Goal: Task Accomplishment & Management: Use online tool/utility

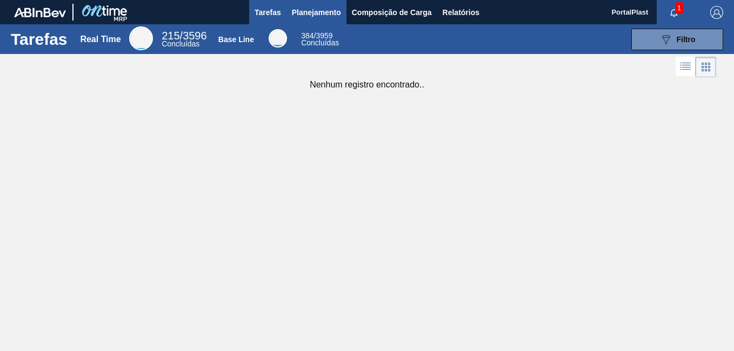
click at [310, 12] on span "Planejamento" at bounding box center [316, 12] width 49 height 13
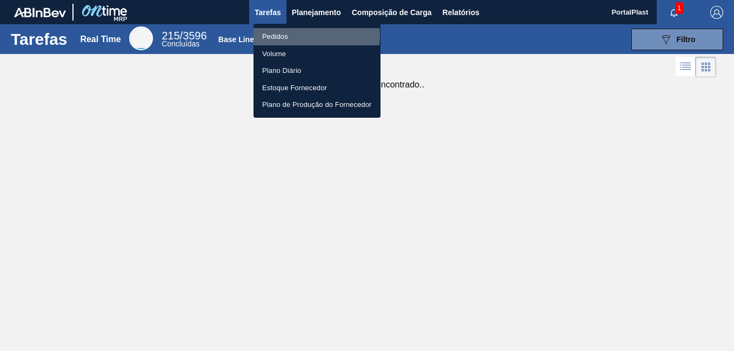
click at [288, 36] on li "Pedidos" at bounding box center [317, 36] width 127 height 17
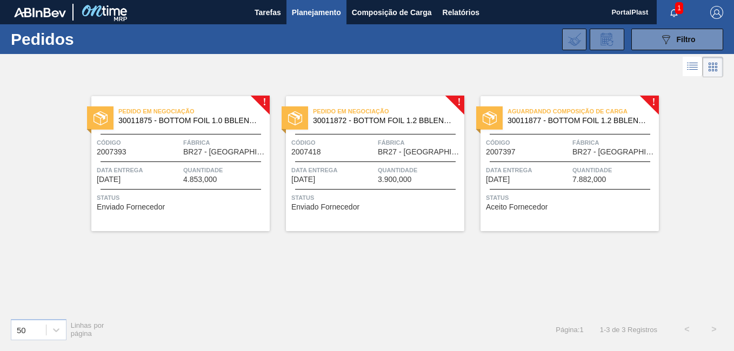
click at [106, 114] on img at bounding box center [101, 118] width 14 height 14
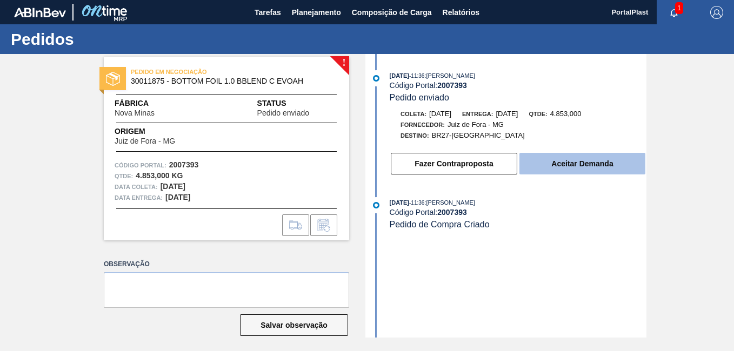
click at [557, 169] on button "Aceitar Demanda" at bounding box center [582, 164] width 126 height 22
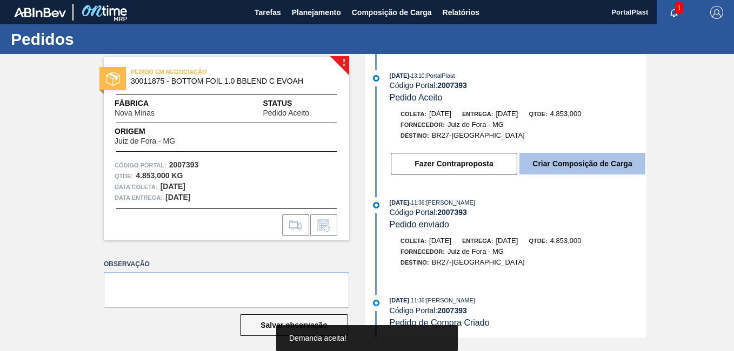
click at [552, 163] on button "Criar Composição de Carga" at bounding box center [582, 164] width 126 height 22
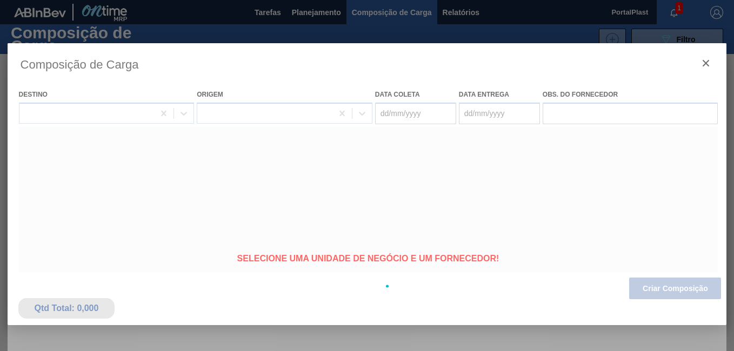
type coleta "[DATE]"
type entrega "[DATE]"
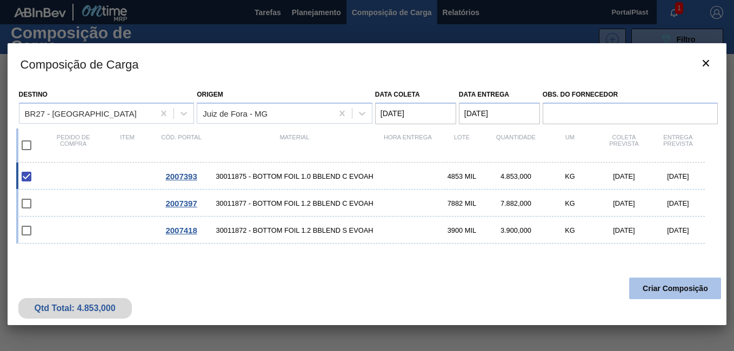
click at [656, 290] on button "Criar Composição" at bounding box center [675, 289] width 92 height 22
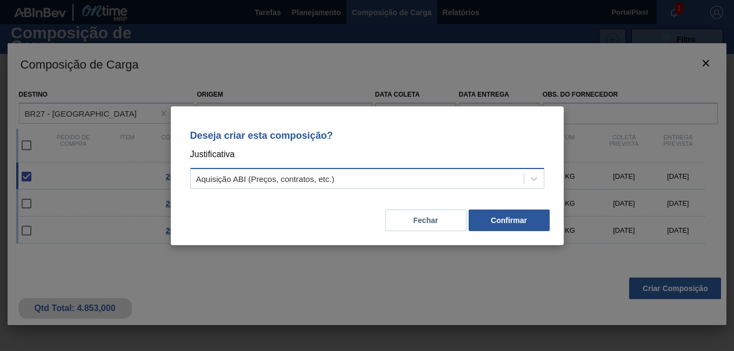
click at [374, 181] on div "Aquisição ABI (Preços, contratos, etc.)" at bounding box center [357, 179] width 333 height 16
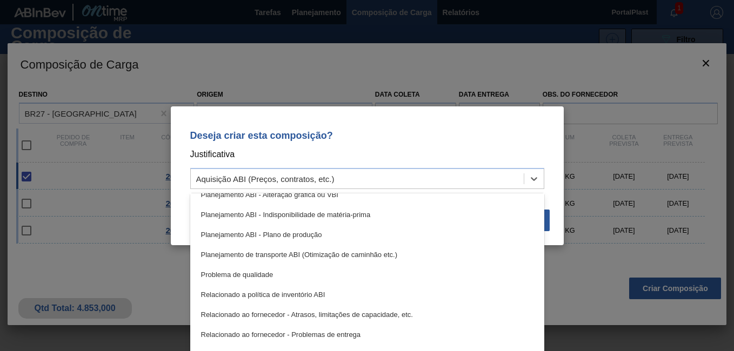
scroll to position [202, 0]
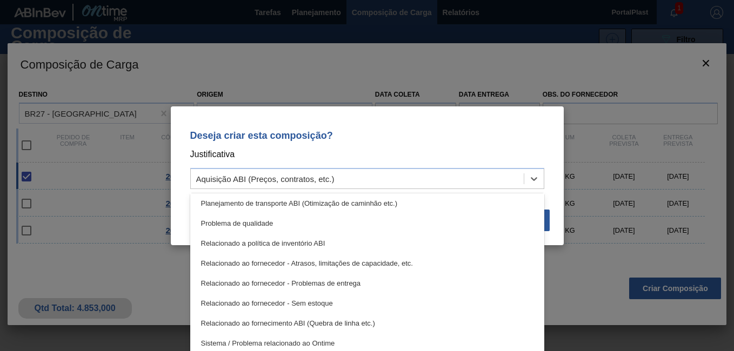
click at [395, 136] on p "Deseja criar esta composição?" at bounding box center [367, 135] width 354 height 11
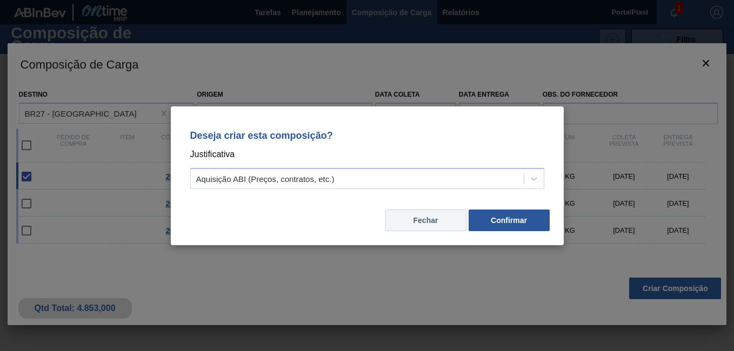
click at [407, 222] on button "Fechar" at bounding box center [425, 221] width 81 height 22
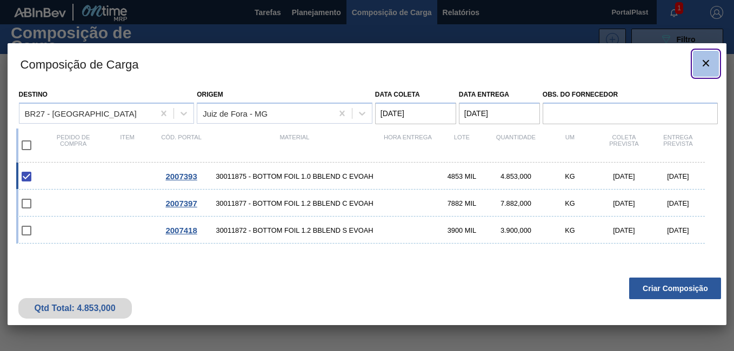
click at [705, 63] on icon "botão de ícone" at bounding box center [706, 63] width 6 height 6
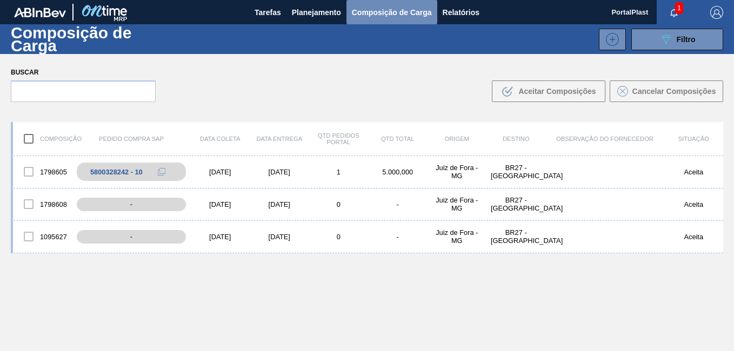
click at [376, 14] on span "Composição de Carga" at bounding box center [392, 12] width 80 height 13
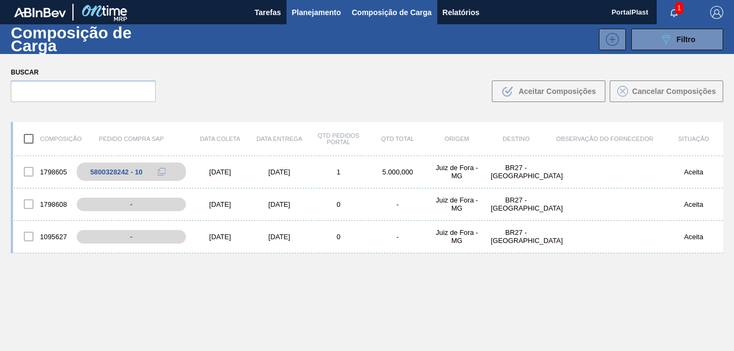
click at [314, 16] on span "Planejamento" at bounding box center [316, 12] width 49 height 13
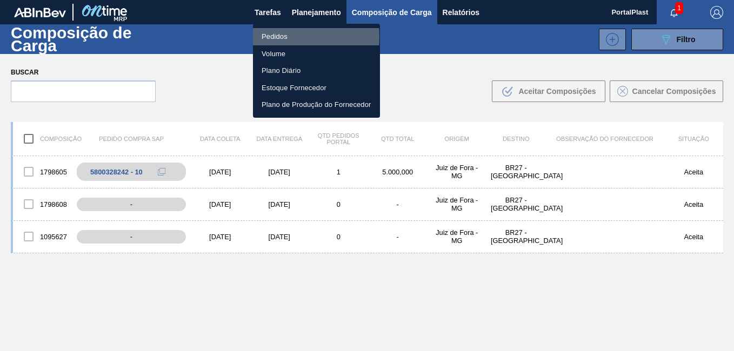
click at [284, 37] on li "Pedidos" at bounding box center [316, 36] width 127 height 17
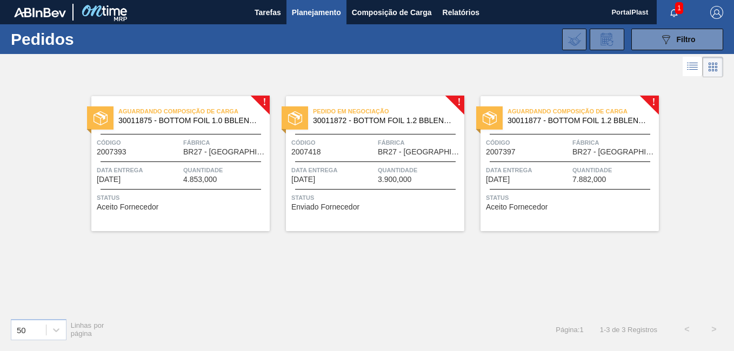
click at [404, 112] on span "Pedido em Negociação" at bounding box center [388, 111] width 151 height 11
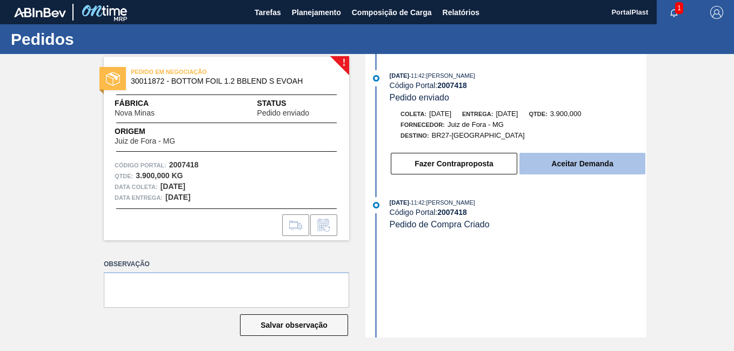
click at [574, 165] on button "Aceitar Demanda" at bounding box center [582, 164] width 126 height 22
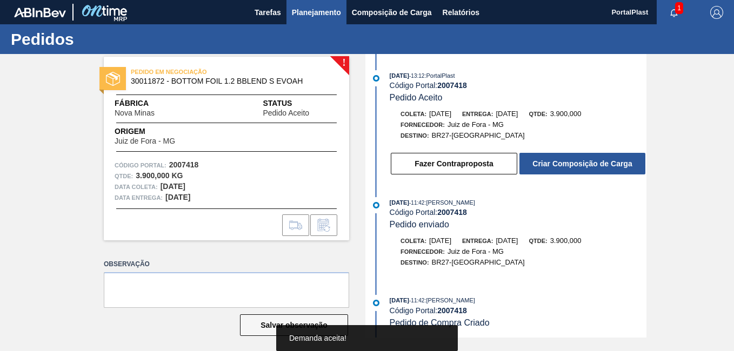
click at [333, 11] on span "Planejamento" at bounding box center [316, 12] width 49 height 13
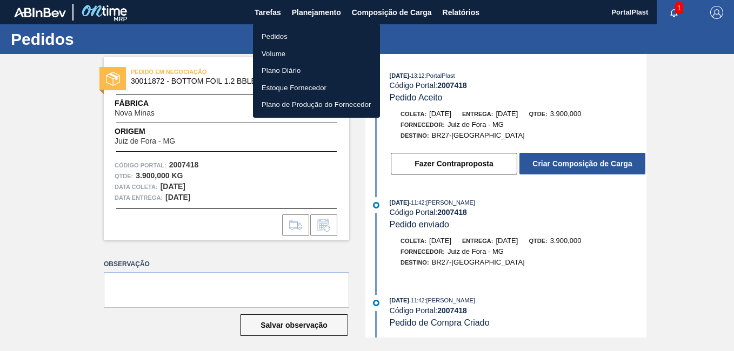
click at [284, 29] on li "Pedidos" at bounding box center [316, 36] width 127 height 17
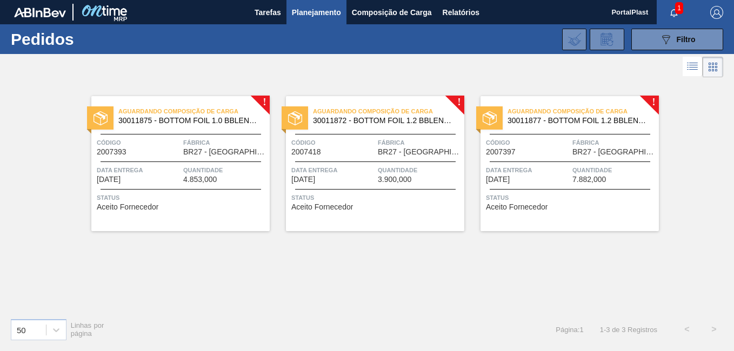
click at [561, 111] on span "Aguardando Composição de Carga" at bounding box center [583, 111] width 151 height 11
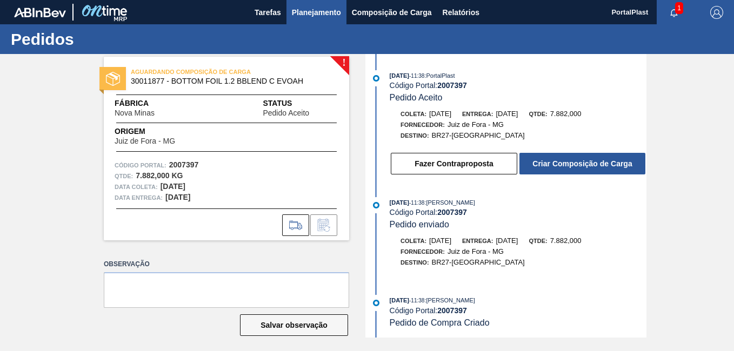
click at [328, 15] on span "Planejamento" at bounding box center [316, 12] width 49 height 13
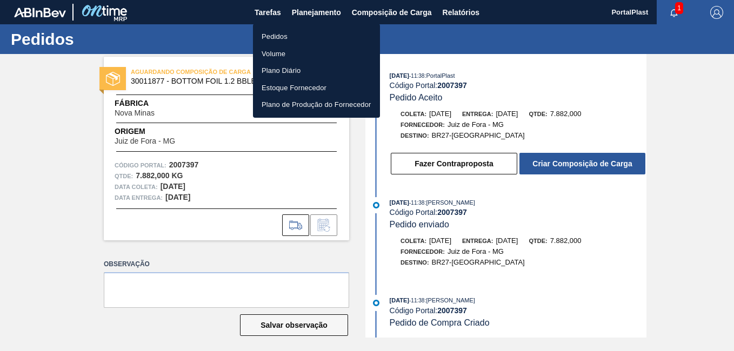
click at [279, 34] on li "Pedidos" at bounding box center [316, 36] width 127 height 17
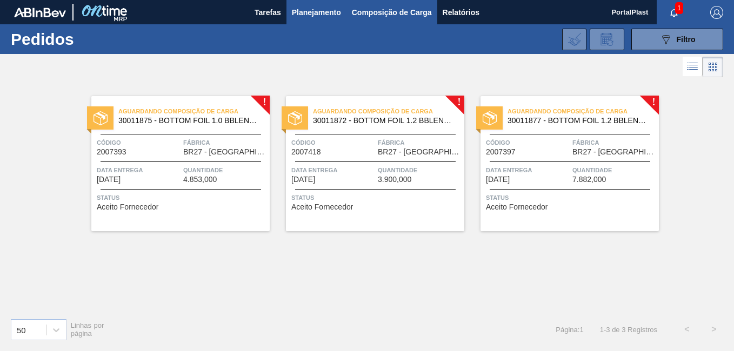
click at [383, 12] on span "Composição de Carga" at bounding box center [392, 12] width 80 height 13
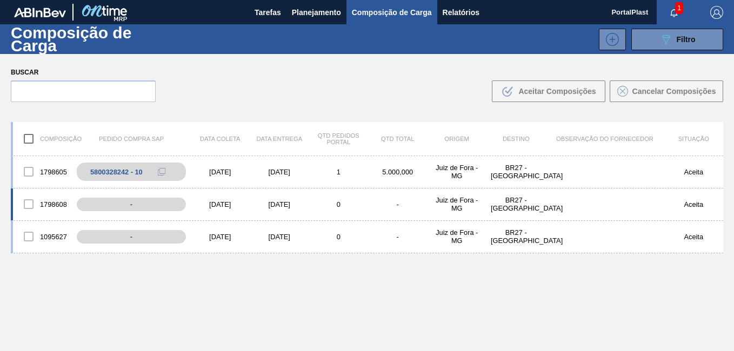
click at [31, 202] on div at bounding box center [28, 204] width 23 height 23
click at [26, 235] on div at bounding box center [28, 236] width 23 height 23
click at [28, 140] on input "checkbox" at bounding box center [28, 139] width 23 height 23
click at [29, 171] on div at bounding box center [28, 172] width 23 height 23
click at [26, 206] on div at bounding box center [28, 204] width 23 height 23
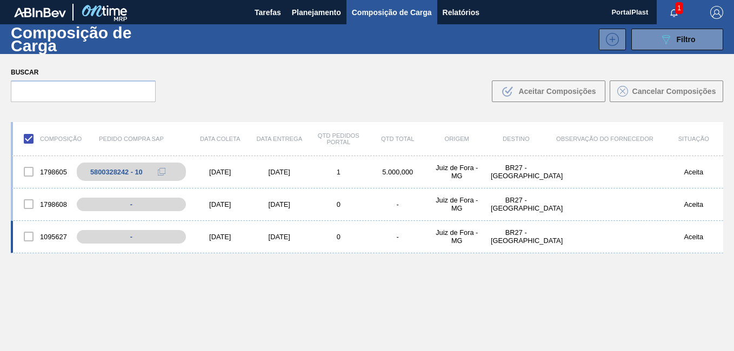
click at [30, 233] on div at bounding box center [28, 236] width 23 height 23
click at [27, 205] on div at bounding box center [28, 204] width 23 height 23
click at [30, 136] on input "checkbox" at bounding box center [28, 139] width 23 height 23
click at [26, 139] on input "checkbox" at bounding box center [28, 139] width 23 height 23
click at [25, 139] on input "checkbox" at bounding box center [28, 139] width 23 height 23
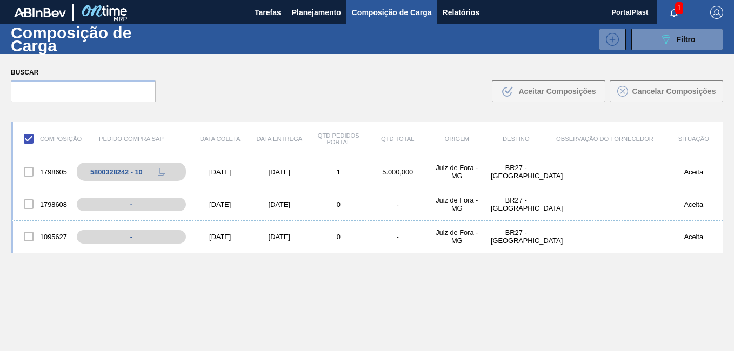
checkbox input "false"
click at [31, 202] on div at bounding box center [28, 204] width 23 height 23
drag, startPoint x: 28, startPoint y: 235, endPoint x: 117, endPoint y: 217, distance: 90.4
click at [32, 235] on div at bounding box center [28, 236] width 23 height 23
drag, startPoint x: 115, startPoint y: 210, endPoint x: 78, endPoint y: 212, distance: 36.8
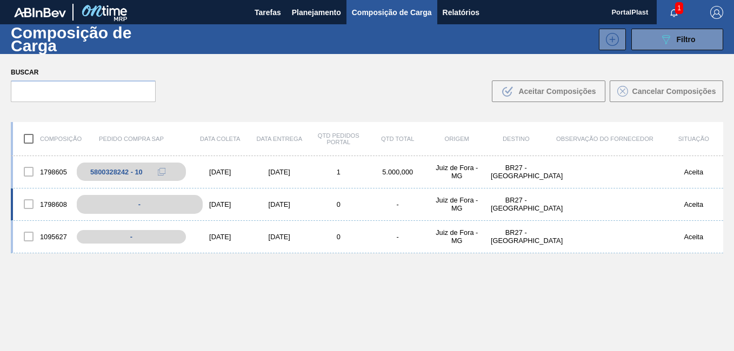
click at [103, 210] on div "-" at bounding box center [140, 204] width 126 height 19
click at [56, 210] on div "1798608" at bounding box center [42, 204] width 59 height 23
click at [56, 205] on div "1798608" at bounding box center [42, 204] width 59 height 23
click at [62, 232] on div "1095627" at bounding box center [42, 236] width 59 height 23
click at [62, 202] on div "1798608" at bounding box center [42, 204] width 59 height 23
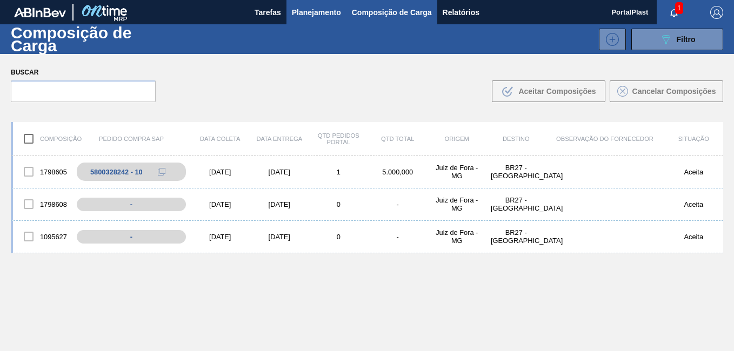
click at [327, 7] on span "Planejamento" at bounding box center [316, 12] width 49 height 13
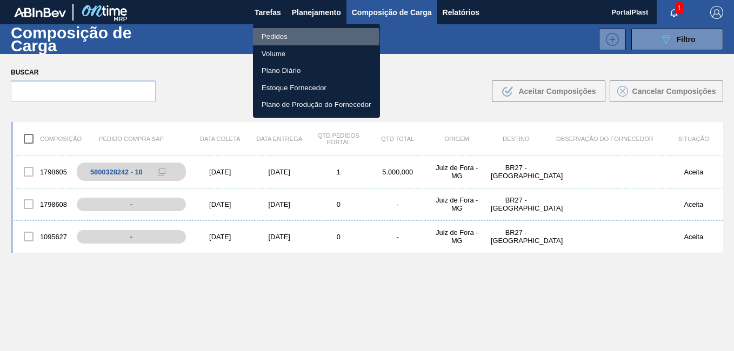
click at [271, 38] on li "Pedidos" at bounding box center [316, 36] width 127 height 17
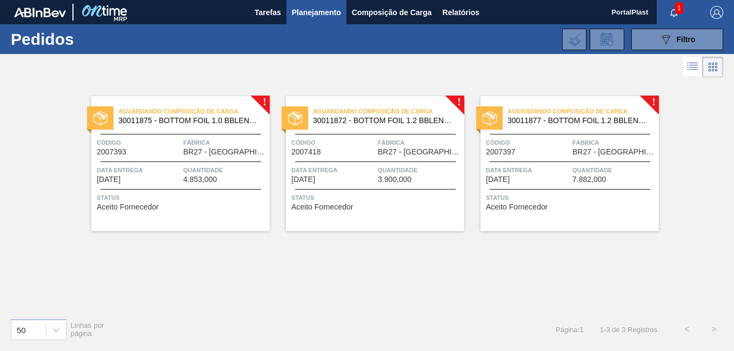
click at [218, 112] on span "Aguardando Composição de Carga" at bounding box center [193, 111] width 151 height 11
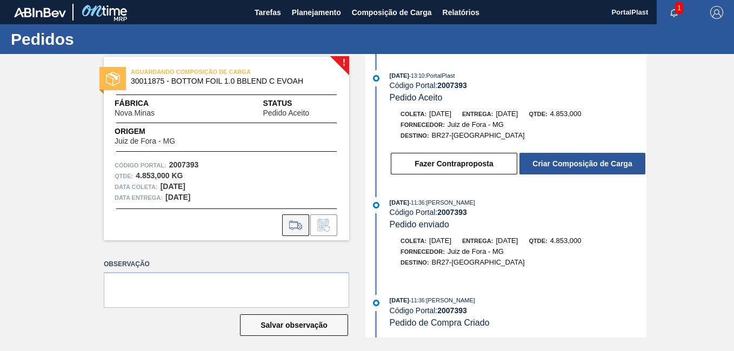
click at [298, 230] on icon at bounding box center [295, 225] width 17 height 13
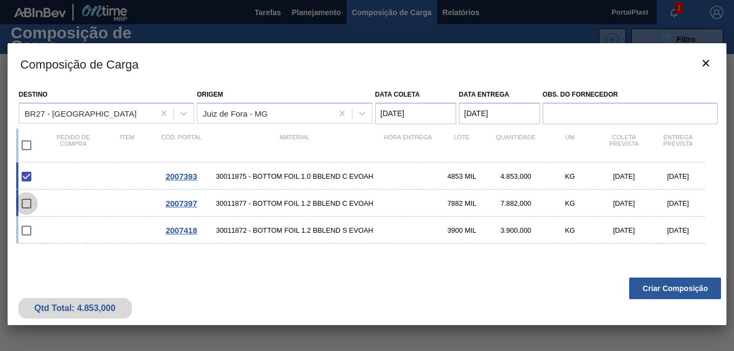
click at [26, 208] on input "checkbox" at bounding box center [26, 203] width 23 height 23
checkbox input "false"
click at [26, 228] on input "checkbox" at bounding box center [26, 230] width 23 height 23
checkbox input "false"
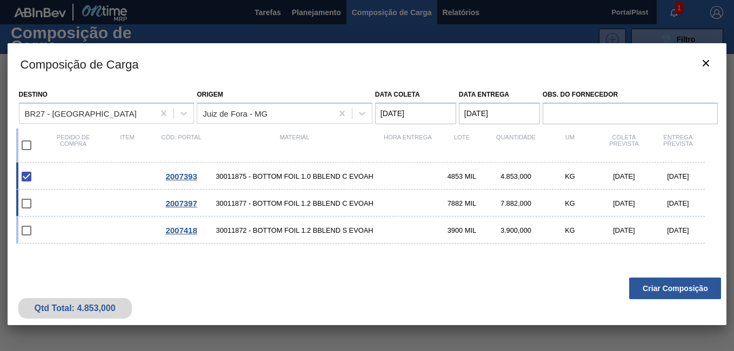
click at [25, 211] on input "checkbox" at bounding box center [26, 203] width 23 height 23
checkbox input "false"
click at [27, 235] on input "checkbox" at bounding box center [26, 230] width 23 height 23
checkbox input "false"
click at [658, 283] on button "Criar Composição" at bounding box center [675, 289] width 92 height 22
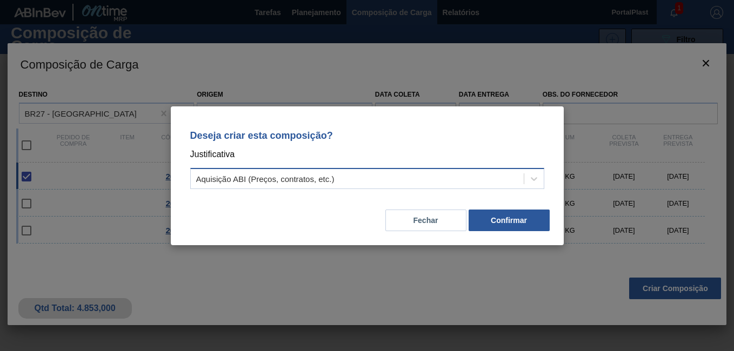
click at [335, 171] on div "Aquisição ABI (Preços, contratos, etc.)" at bounding box center [357, 179] width 333 height 16
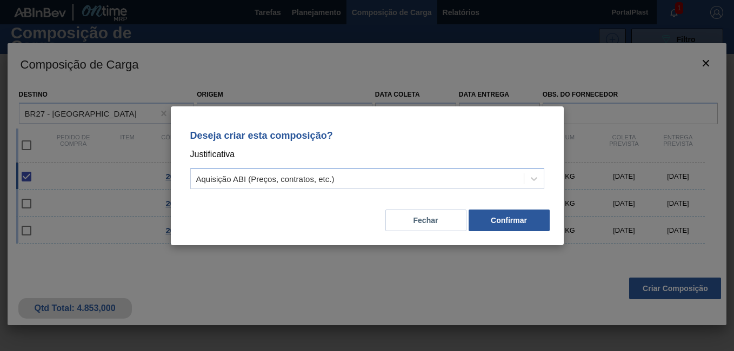
drag, startPoint x: 396, startPoint y: 131, endPoint x: 396, endPoint y: 94, distance: 37.3
click at [396, 94] on div "Deseja criar esta composição? Justificativa Aquisição ABI (Preços, contratos, e…" at bounding box center [367, 175] width 734 height 351
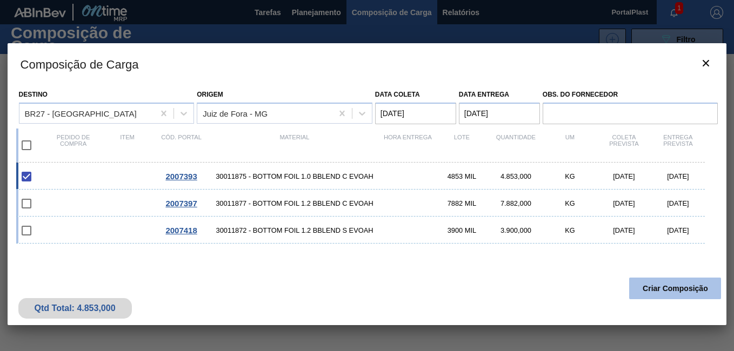
click at [683, 290] on button "Criar Composição" at bounding box center [675, 289] width 92 height 22
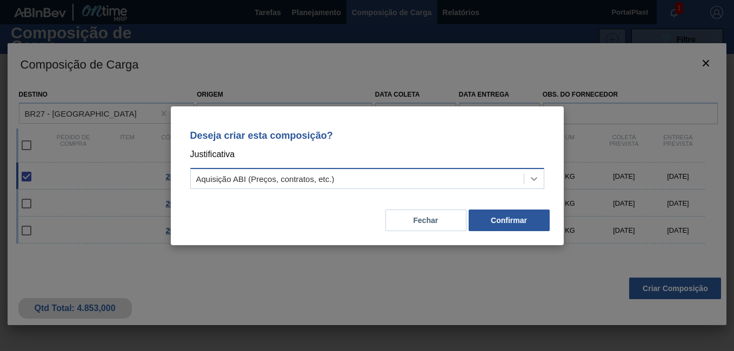
click at [534, 179] on icon at bounding box center [534, 179] width 11 height 11
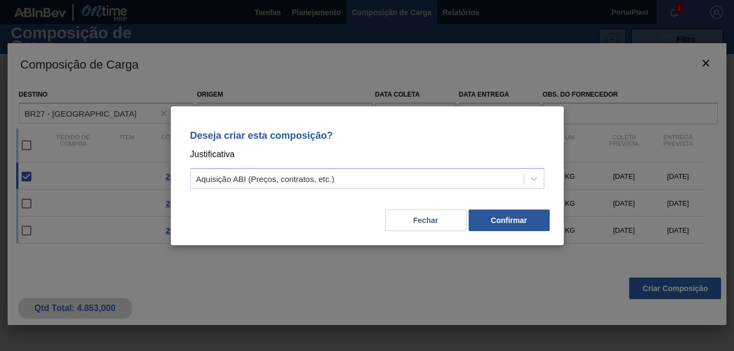
drag, startPoint x: 460, startPoint y: 121, endPoint x: 461, endPoint y: 91, distance: 29.2
click at [461, 91] on div "Deseja criar esta composição? Justificativa Aquisição ABI (Preços, contratos, e…" at bounding box center [367, 175] width 734 height 351
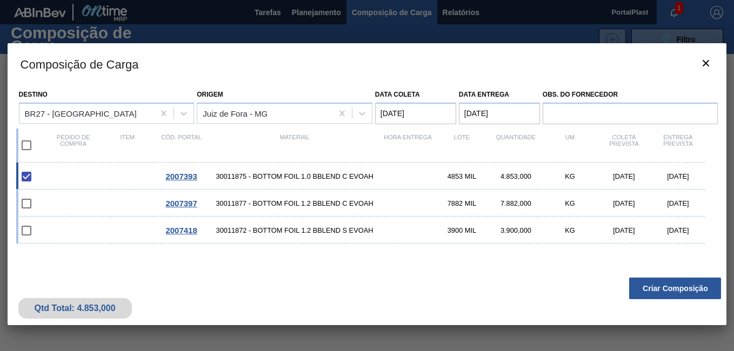
click at [182, 176] on span "2007393" at bounding box center [180, 176] width 31 height 9
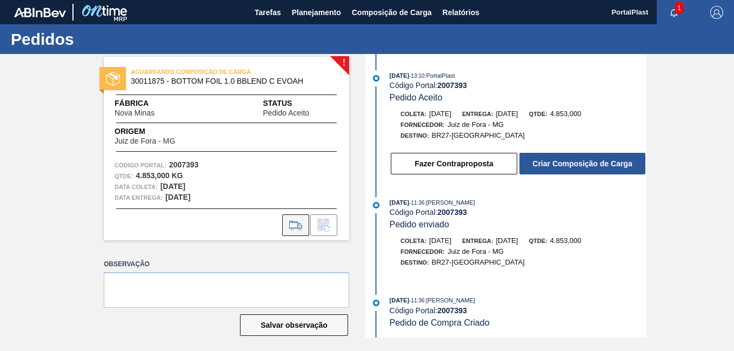
click at [291, 228] on icon at bounding box center [295, 225] width 17 height 13
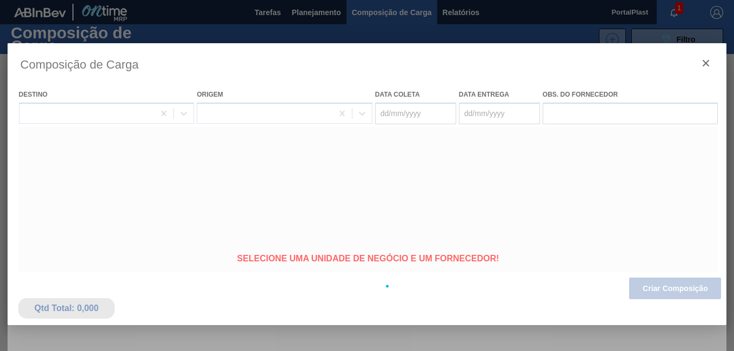
type coleta "[DATE]"
type entrega "[DATE]"
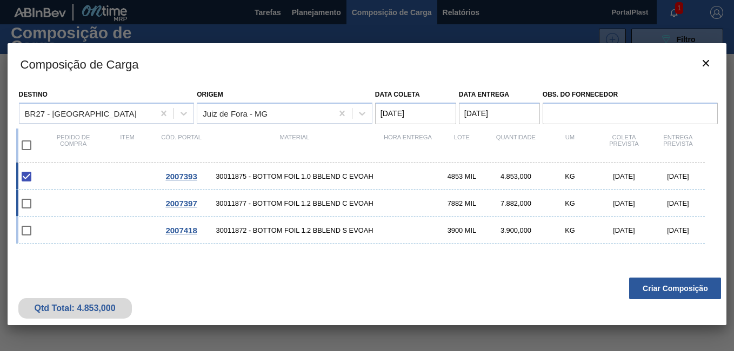
click at [28, 203] on input "checkbox" at bounding box center [26, 203] width 23 height 23
checkbox input "false"
click at [23, 231] on input "checkbox" at bounding box center [26, 230] width 23 height 23
checkbox input "false"
click at [669, 294] on button "Criar Composição" at bounding box center [675, 289] width 92 height 22
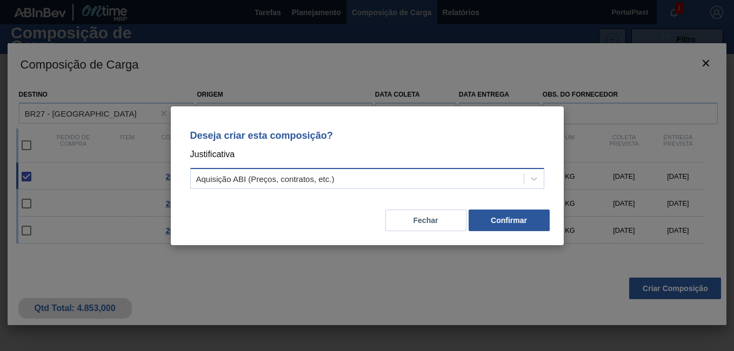
click at [378, 185] on div "Aquisição ABI (Preços, contratos, etc.)" at bounding box center [357, 179] width 333 height 16
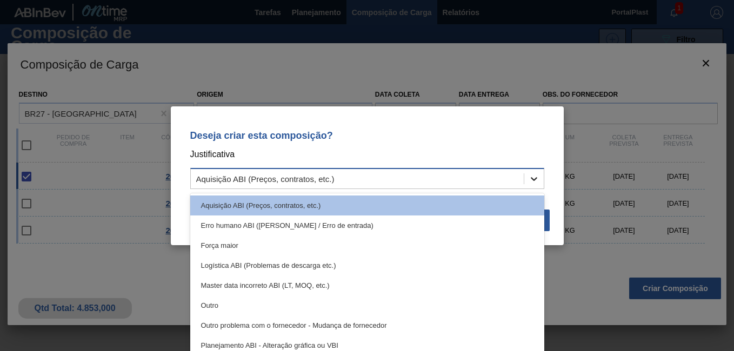
click at [535, 178] on icon at bounding box center [534, 179] width 11 height 11
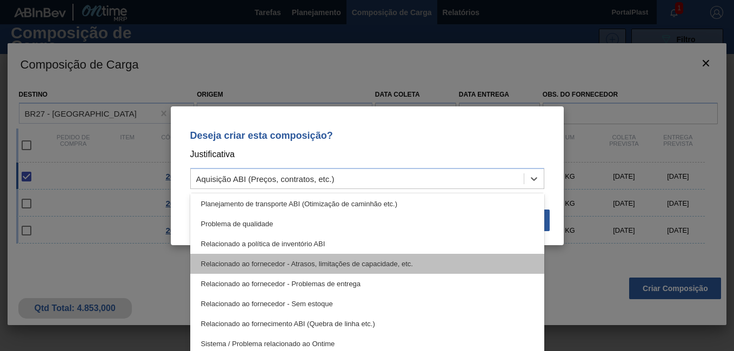
scroll to position [202, 0]
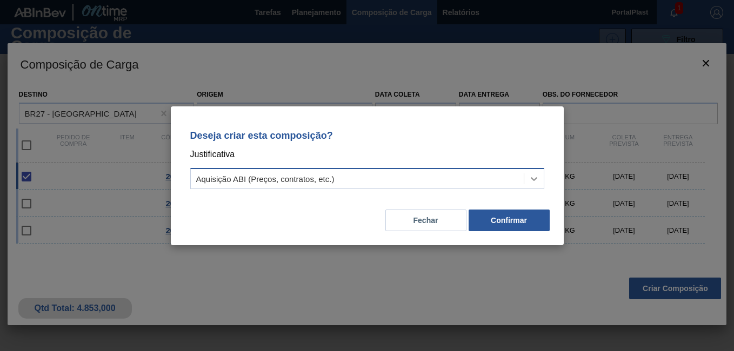
click at [535, 180] on icon at bounding box center [534, 179] width 11 height 11
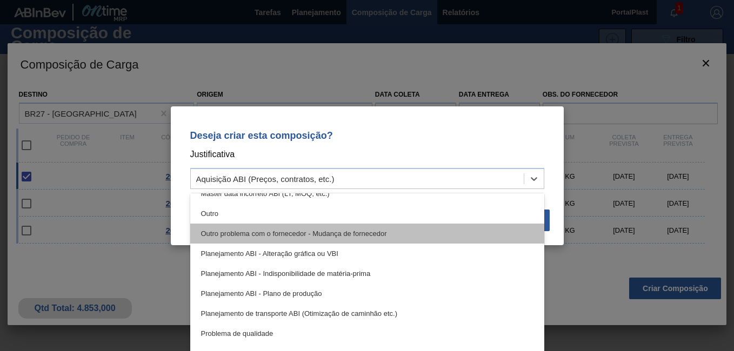
scroll to position [108, 0]
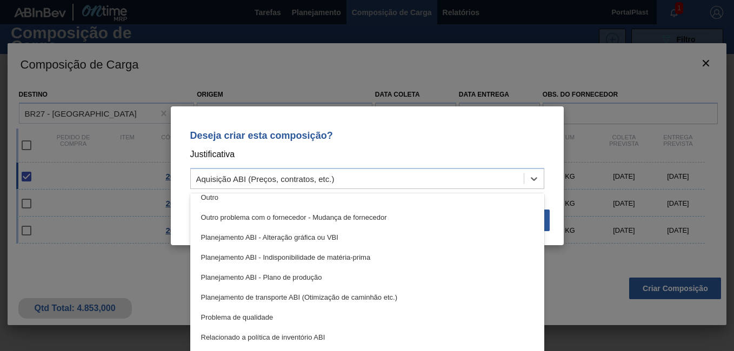
click at [488, 141] on p "Deseja criar esta composição?" at bounding box center [367, 135] width 354 height 11
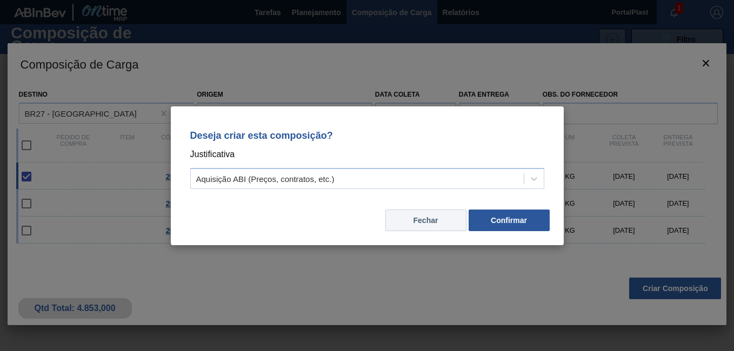
click at [438, 224] on button "Fechar" at bounding box center [425, 221] width 81 height 22
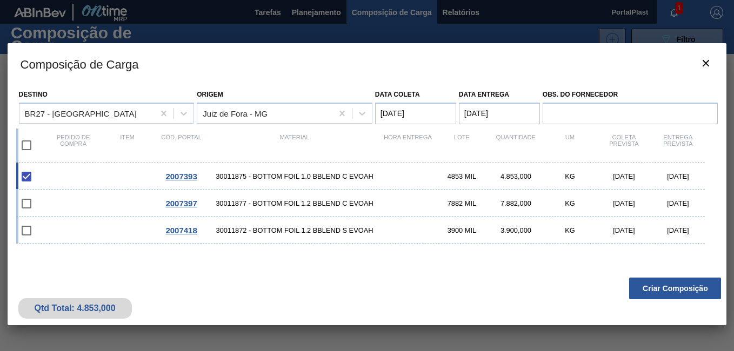
click at [26, 178] on input "checkbox" at bounding box center [26, 176] width 23 height 23
checkbox input "true"
click at [658, 290] on button "Criar Composição" at bounding box center [675, 289] width 92 height 22
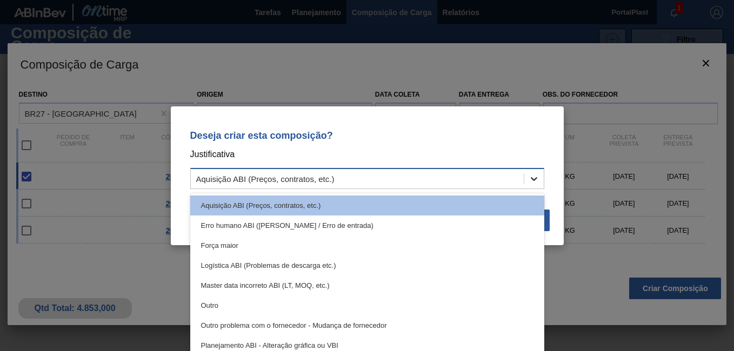
click at [536, 177] on icon at bounding box center [534, 179] width 11 height 11
click at [536, 177] on icon at bounding box center [534, 179] width 6 height 4
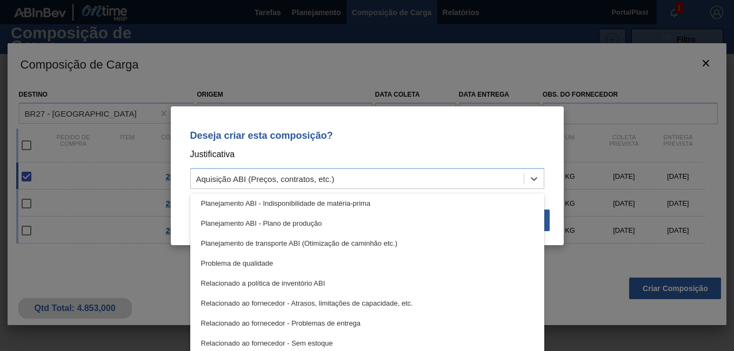
scroll to position [202, 0]
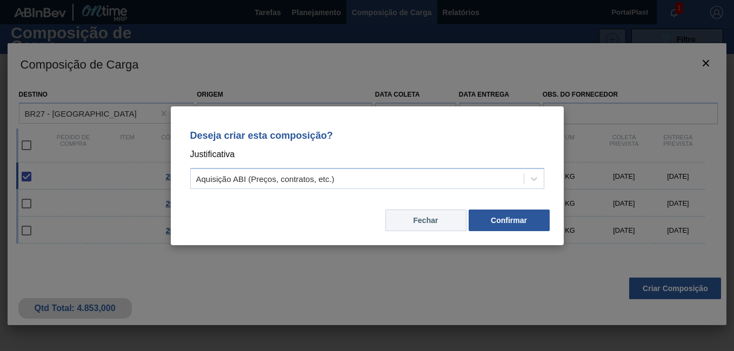
click at [439, 221] on button "Fechar" at bounding box center [425, 221] width 81 height 22
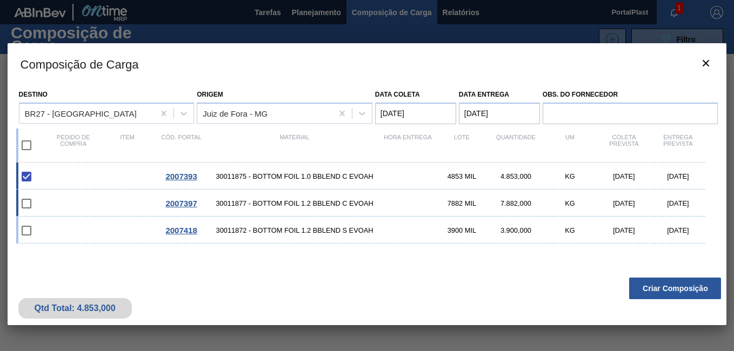
click at [26, 201] on input "checkbox" at bounding box center [26, 203] width 23 height 23
checkbox input "false"
click at [28, 230] on input "checkbox" at bounding box center [26, 230] width 23 height 23
checkbox input "false"
click at [649, 294] on button "Criar Composição" at bounding box center [675, 289] width 92 height 22
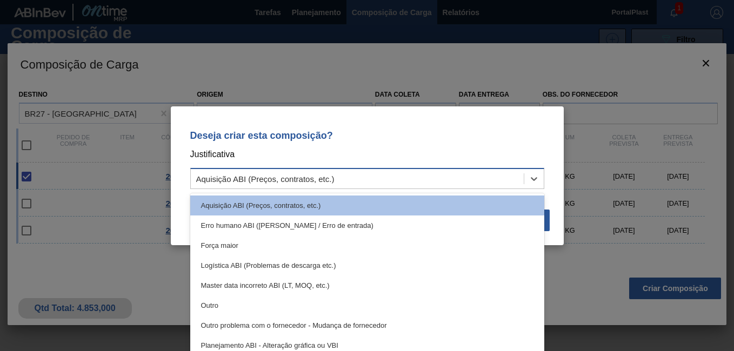
click at [287, 185] on div "Aquisição ABI (Preços, contratos, etc.)" at bounding box center [357, 179] width 333 height 16
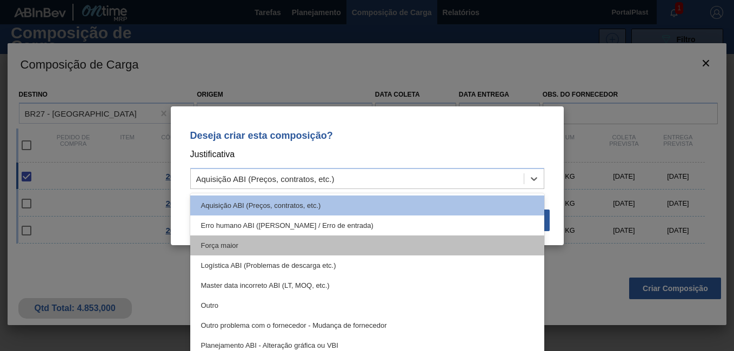
click at [268, 246] on div "Força maior" at bounding box center [367, 246] width 354 height 20
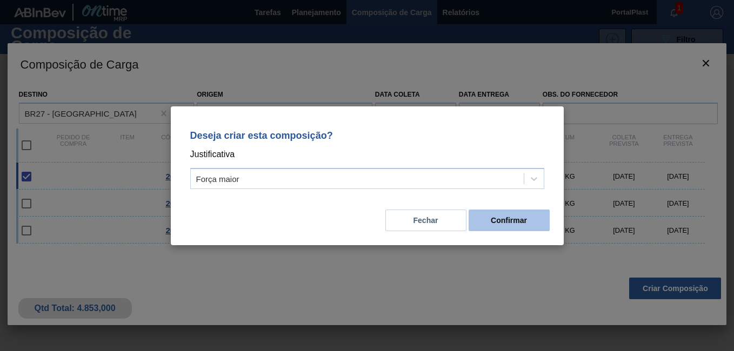
click at [495, 225] on button "Confirmar" at bounding box center [509, 221] width 81 height 22
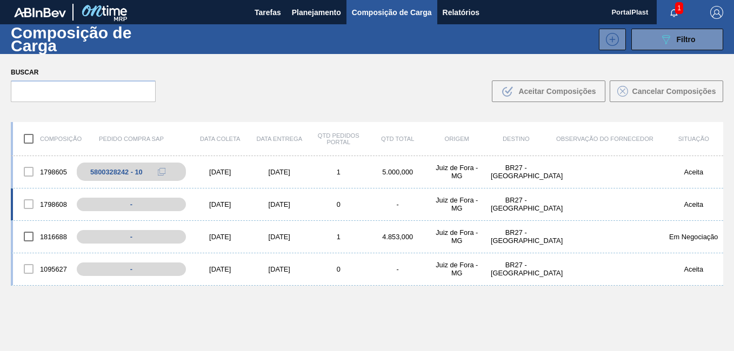
click at [31, 200] on div at bounding box center [28, 204] width 23 height 23
drag, startPoint x: 26, startPoint y: 202, endPoint x: 45, endPoint y: 207, distance: 19.5
click at [26, 203] on div at bounding box center [28, 204] width 23 height 23
click at [56, 206] on div "1798608" at bounding box center [42, 204] width 59 height 23
click at [385, 9] on span "Composição de Carga" at bounding box center [392, 12] width 80 height 13
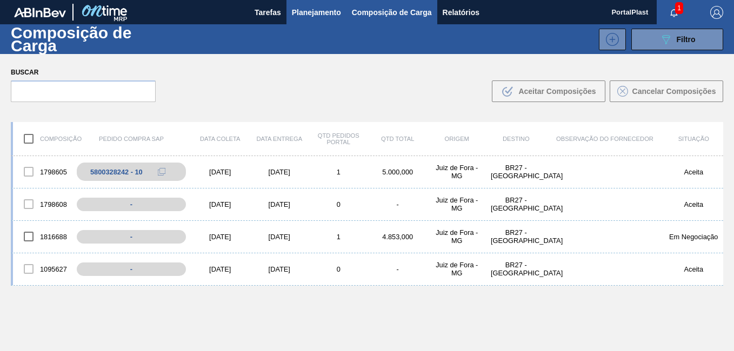
click at [341, 16] on button "Planejamento" at bounding box center [317, 12] width 60 height 24
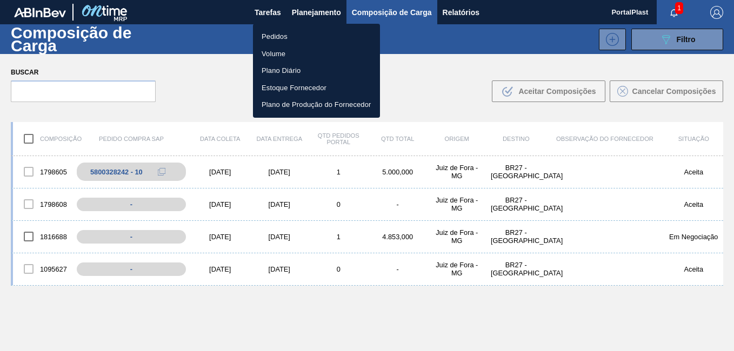
click at [295, 36] on li "Pedidos" at bounding box center [316, 36] width 127 height 17
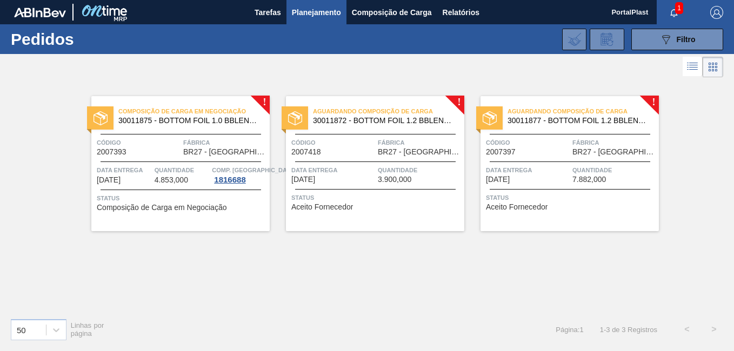
click at [372, 108] on span "Aguardando Composição de Carga" at bounding box center [388, 111] width 151 height 11
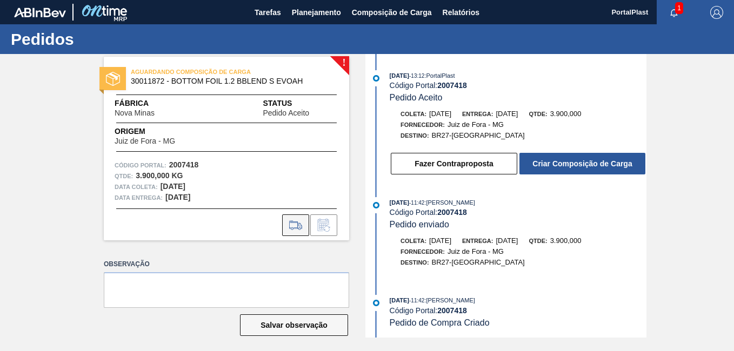
click at [295, 231] on icon at bounding box center [295, 225] width 17 height 13
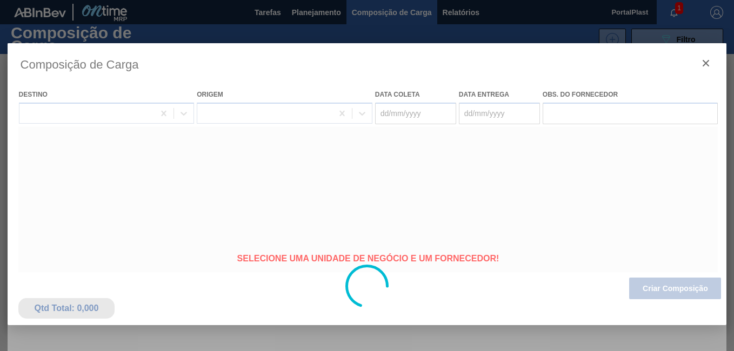
type coleta "[DATE]"
type entrega "[DATE]"
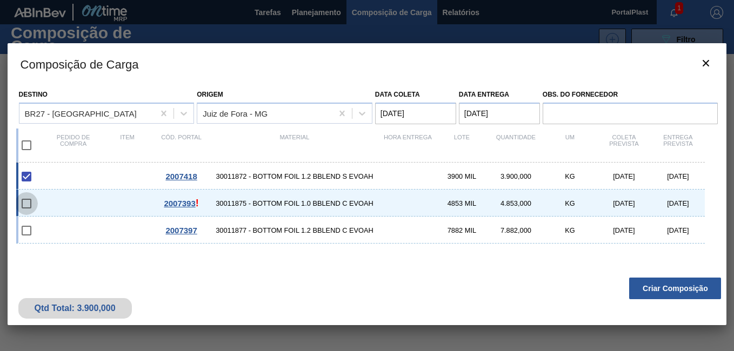
click at [26, 201] on input "checkbox" at bounding box center [26, 203] width 23 height 23
checkbox input "false"
click at [24, 236] on input "checkbox" at bounding box center [26, 230] width 23 height 23
checkbox input "false"
click at [178, 205] on span "2007393" at bounding box center [179, 203] width 31 height 9
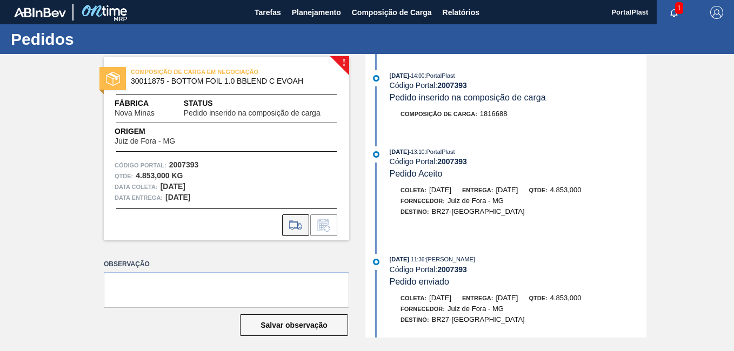
click at [299, 225] on icon at bounding box center [295, 225] width 17 height 13
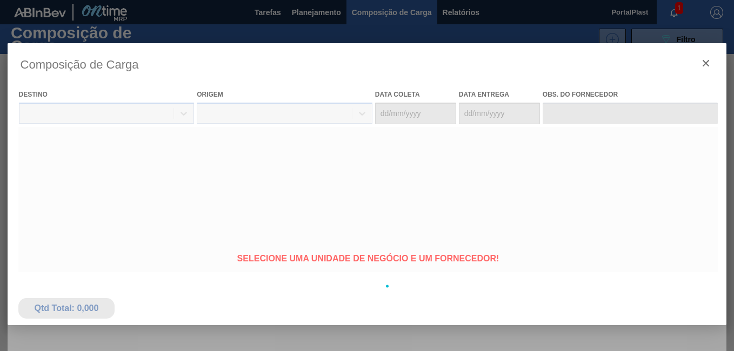
type coleta "[DATE]"
type entrega "[DATE]"
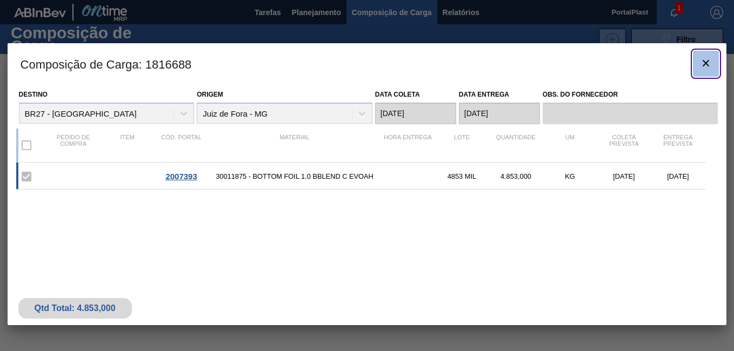
click at [708, 63] on icon "botão de ícone" at bounding box center [705, 63] width 13 height 13
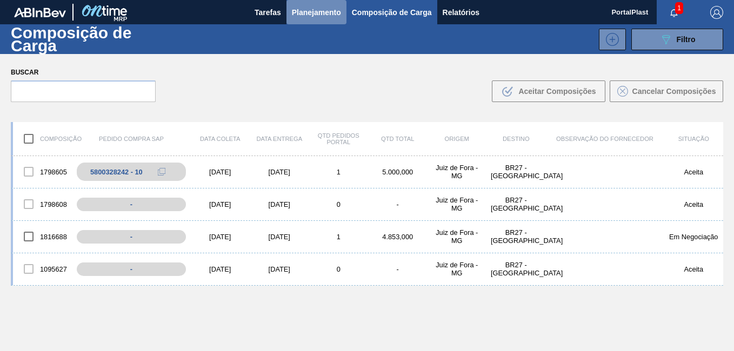
click at [320, 16] on span "Planejamento" at bounding box center [316, 12] width 49 height 13
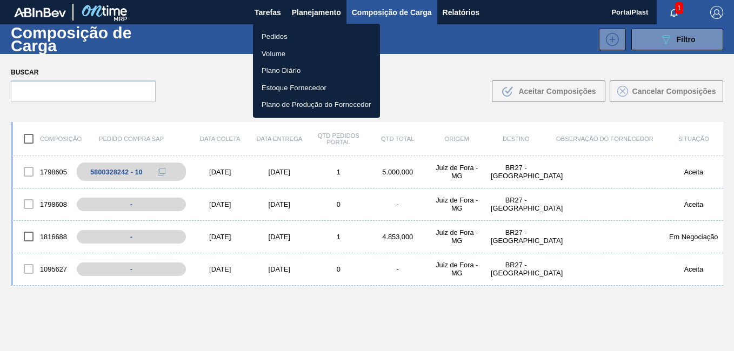
click at [285, 36] on li "Pedidos" at bounding box center [316, 36] width 127 height 17
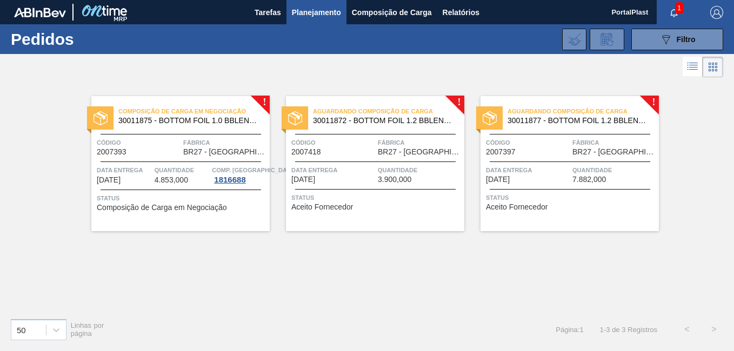
click at [653, 101] on div "Aguardando Composição de Carga 30011877 - BOTTOM FOIL 1.2 BBLEND C EVOAH Código…" at bounding box center [570, 163] width 178 height 135
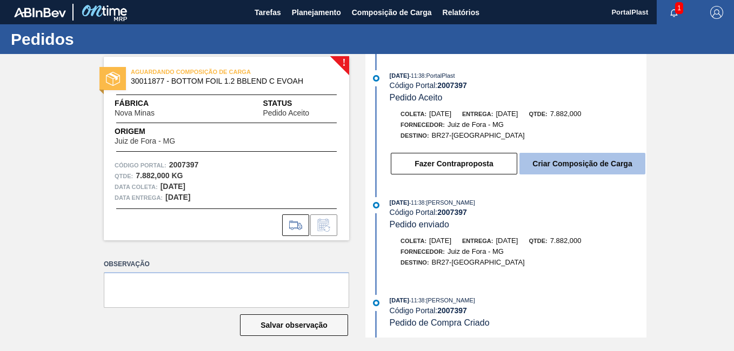
click at [554, 164] on button "Criar Composição de Carga" at bounding box center [582, 164] width 126 height 22
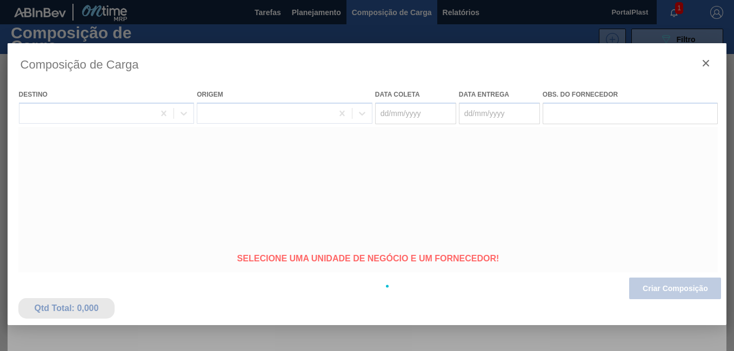
type coleta "[DATE]"
type entrega "[DATE]"
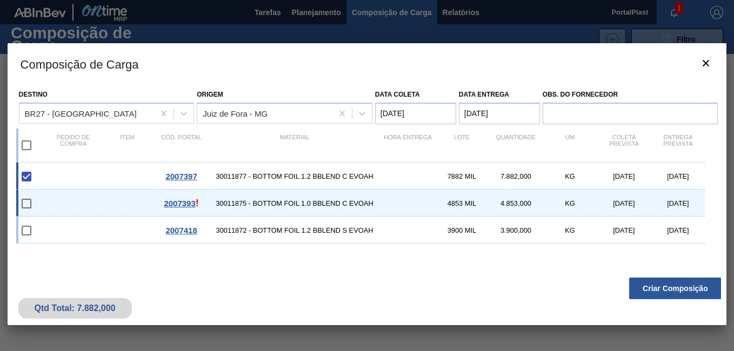
click at [27, 205] on input "checkbox" at bounding box center [26, 203] width 23 height 23
checkbox input "false"
click at [28, 232] on input "checkbox" at bounding box center [26, 230] width 23 height 23
checkbox input "false"
click at [661, 291] on button "Criar Composição" at bounding box center [675, 289] width 92 height 22
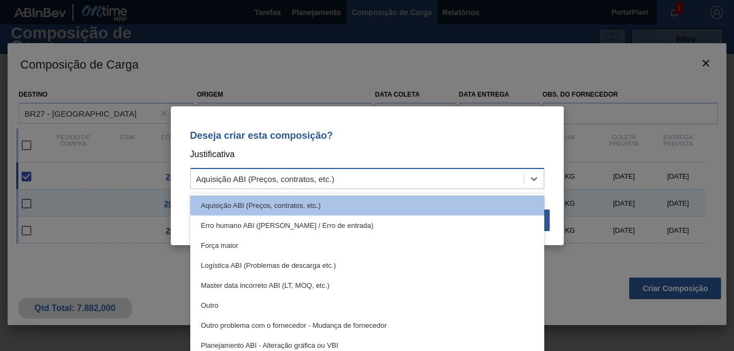
click at [381, 174] on div "Aquisição ABI (Preços, contratos, etc.)" at bounding box center [357, 179] width 333 height 16
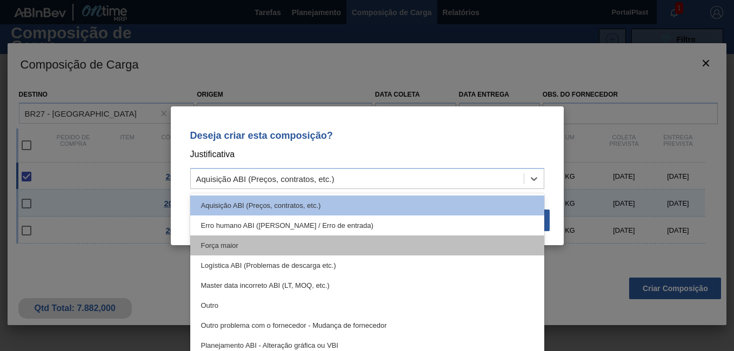
click at [305, 248] on div "Força maior" at bounding box center [367, 246] width 354 height 20
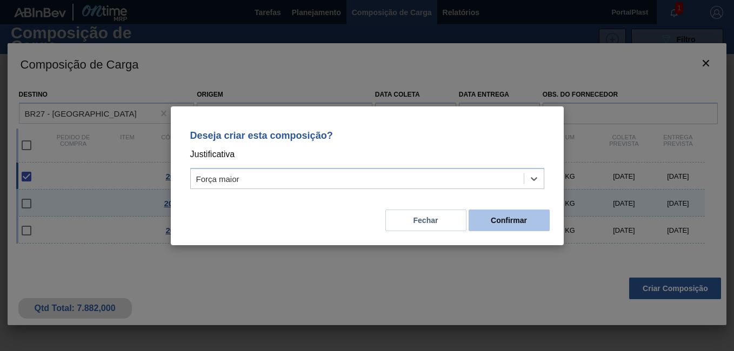
click at [491, 228] on button "Confirmar" at bounding box center [509, 221] width 81 height 22
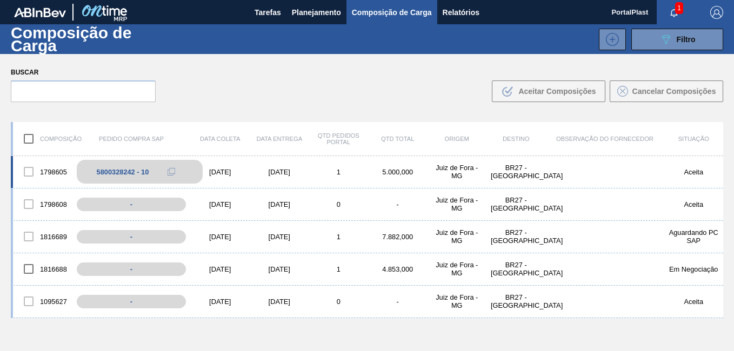
click at [134, 171] on div "5800328242 - 10" at bounding box center [123, 172] width 52 height 8
click at [172, 173] on icon at bounding box center [172, 172] width 8 height 8
click at [167, 169] on button at bounding box center [172, 171] width 22 height 13
click at [131, 171] on div "5800328242 - 10" at bounding box center [123, 172] width 52 height 8
click at [33, 169] on div at bounding box center [28, 172] width 23 height 23
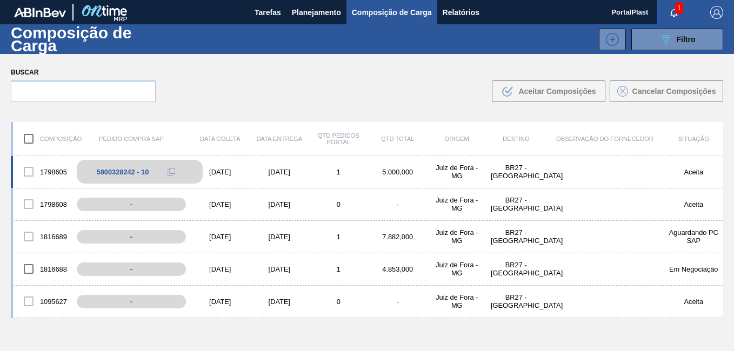
click at [109, 171] on div "5800328242 - 10" at bounding box center [123, 172] width 52 height 8
click at [675, 10] on span "1" at bounding box center [679, 8] width 8 height 12
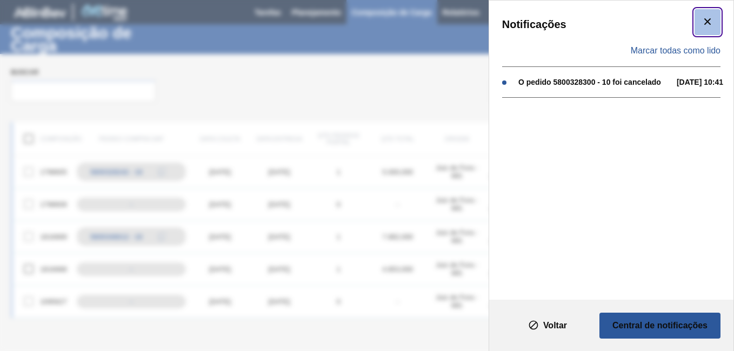
click at [712, 19] on icon "botão de ícone" at bounding box center [707, 21] width 13 height 13
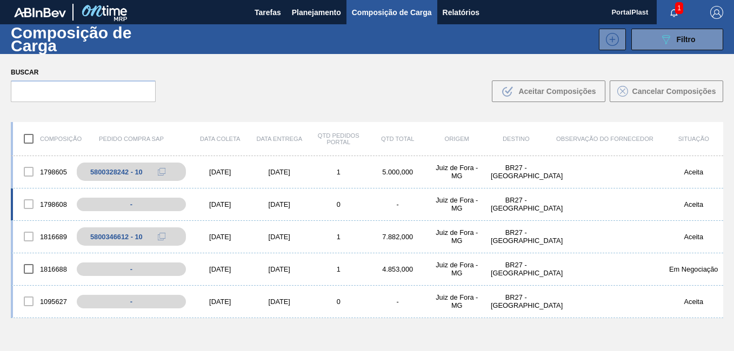
click at [58, 204] on div "1798608" at bounding box center [42, 204] width 59 height 23
click at [318, 14] on span "Planejamento" at bounding box center [316, 12] width 49 height 13
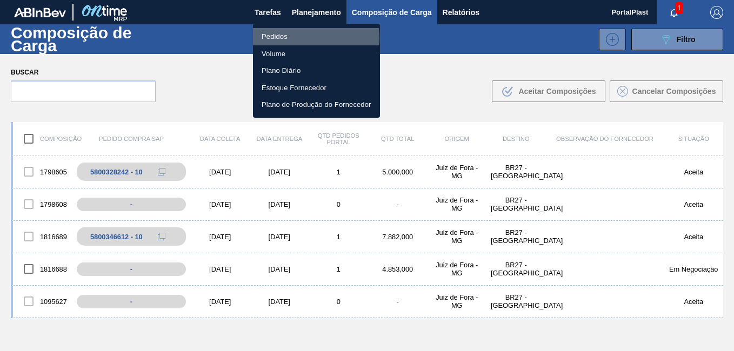
click at [277, 38] on li "Pedidos" at bounding box center [316, 36] width 127 height 17
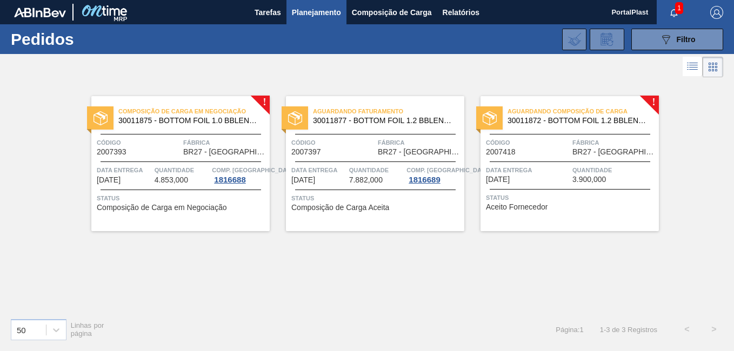
click at [259, 101] on div "Composição de Carga em Negociação 30011875 - BOTTOM FOIL 1.0 BBLEND C EVOAH Cód…" at bounding box center [180, 163] width 178 height 135
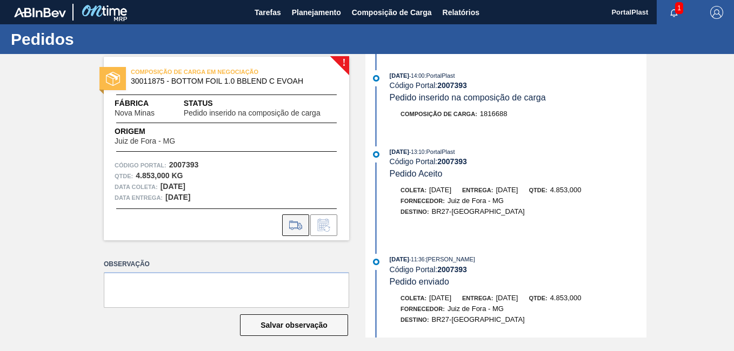
click at [294, 227] on icon at bounding box center [295, 225] width 17 height 13
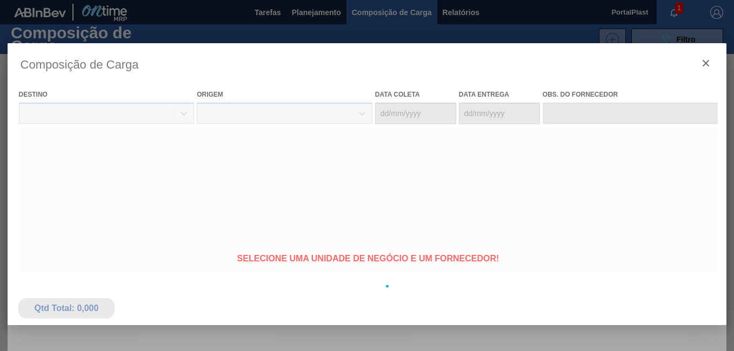
type coleta "[DATE]"
type entrega "[DATE]"
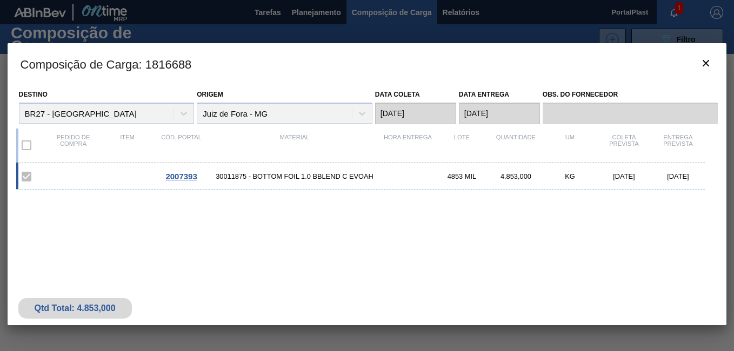
click at [27, 179] on label at bounding box center [26, 176] width 23 height 23
click at [28, 147] on label at bounding box center [26, 145] width 23 height 23
click at [701, 62] on icon "botão de ícone" at bounding box center [705, 63] width 13 height 13
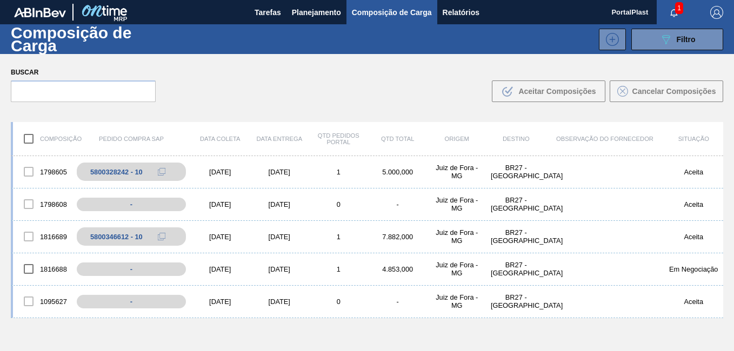
click at [31, 138] on input "checkbox" at bounding box center [28, 139] width 23 height 23
checkbox input "true"
click at [24, 149] on input "checkbox" at bounding box center [28, 139] width 23 height 23
checkbox input "false"
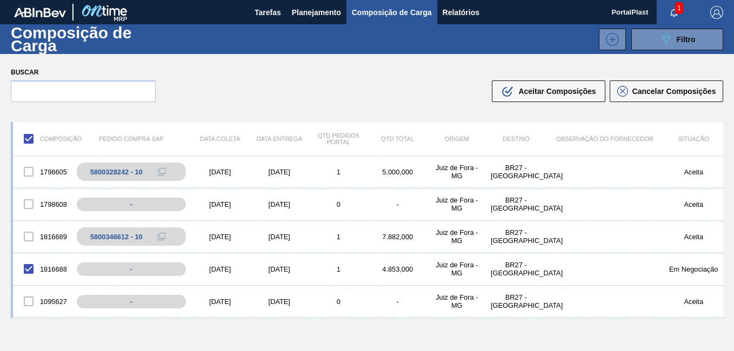
checkbox input "false"
click at [26, 204] on div at bounding box center [28, 204] width 23 height 23
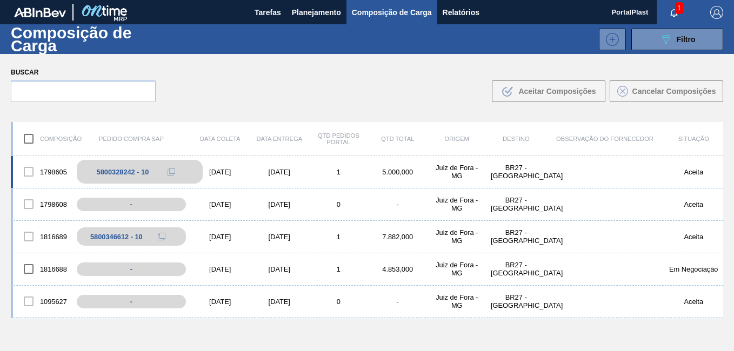
click at [105, 169] on div "5800328242 - 10" at bounding box center [123, 172] width 52 height 8
click at [50, 176] on div "1798605" at bounding box center [42, 172] width 59 height 23
click at [259, 173] on div "[DATE]" at bounding box center [279, 172] width 59 height 8
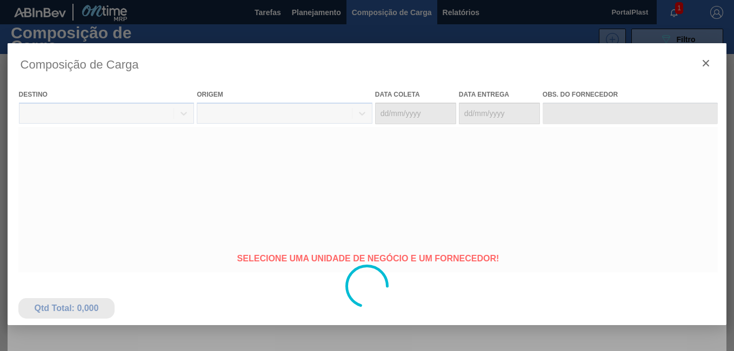
type coleta "[DATE]"
type entrega "[DATE]"
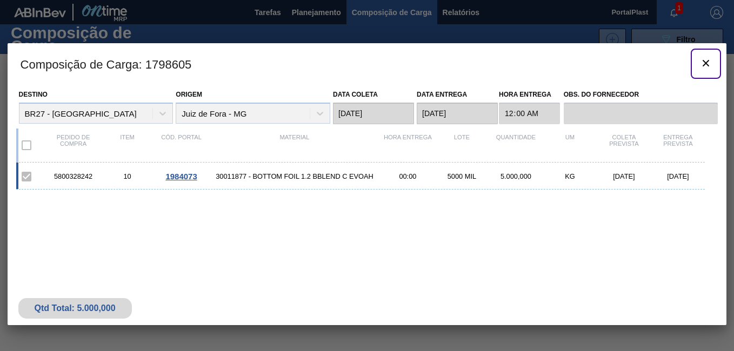
click at [708, 62] on icon "botão de ícone" at bounding box center [706, 63] width 6 height 6
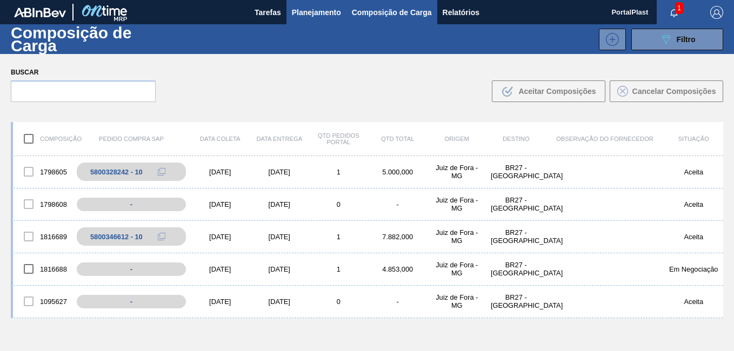
click at [334, 11] on span "Planejamento" at bounding box center [316, 12] width 49 height 13
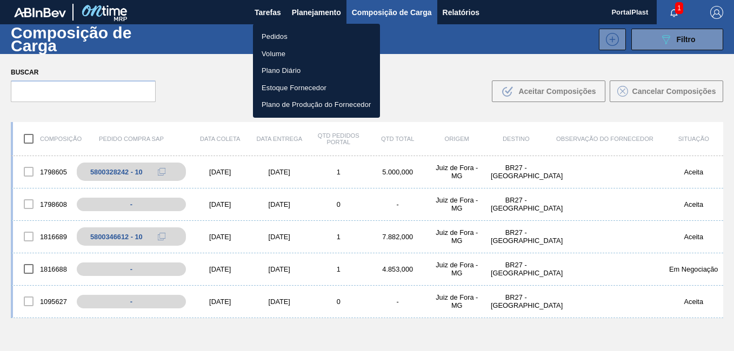
click at [279, 33] on li "Pedidos" at bounding box center [316, 36] width 127 height 17
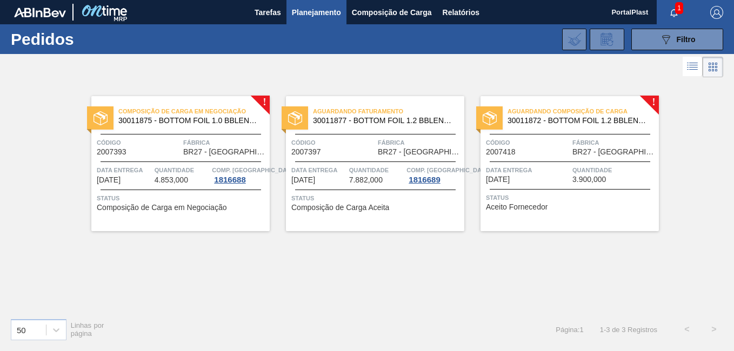
click at [650, 101] on div "Aguardando Composição de Carga 30011872 - BOTTOM FOIL 1.2 BBLEND S EVOAH Código…" at bounding box center [570, 163] width 178 height 135
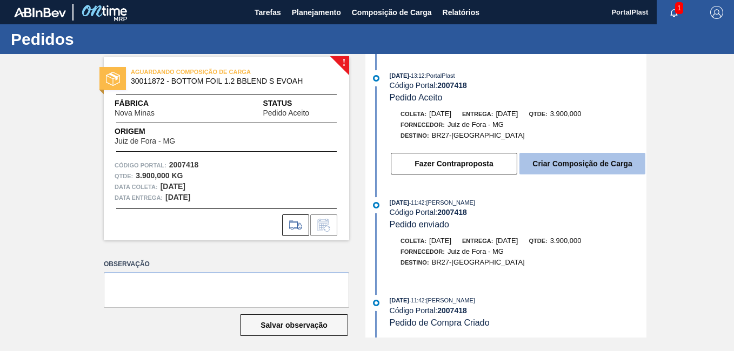
click at [574, 161] on button "Criar Composição de Carga" at bounding box center [582, 164] width 126 height 22
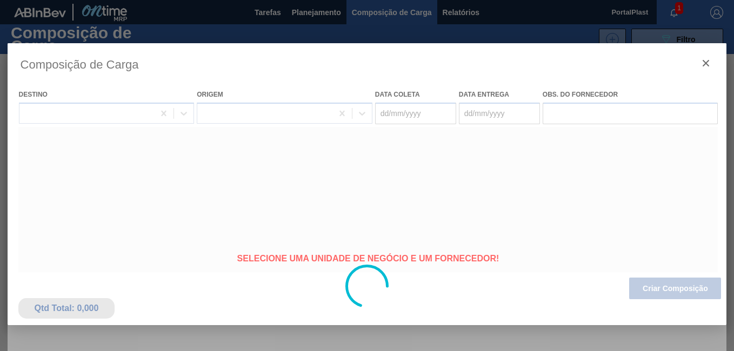
type coleta "[DATE]"
type entrega "[DATE]"
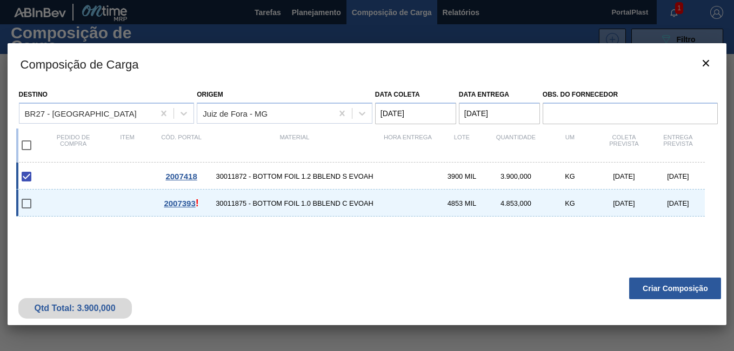
click at [24, 203] on input "checkbox" at bounding box center [26, 203] width 23 height 23
checkbox input "false"
click at [675, 290] on button "Criar Composição" at bounding box center [675, 289] width 92 height 22
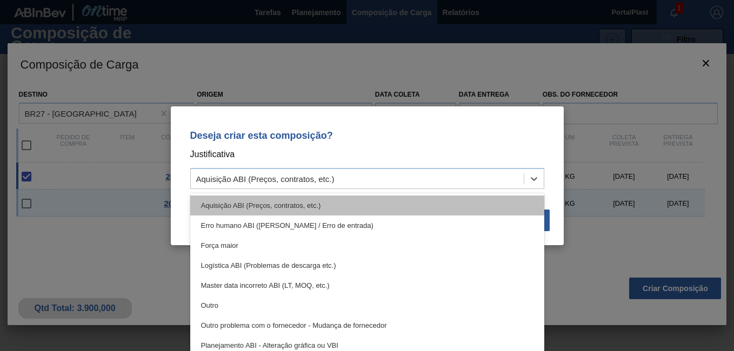
drag, startPoint x: 446, startPoint y: 181, endPoint x: 376, endPoint y: 202, distance: 73.4
click at [443, 181] on div "Aquisição ABI (Preços, contratos, etc.)" at bounding box center [357, 179] width 333 height 16
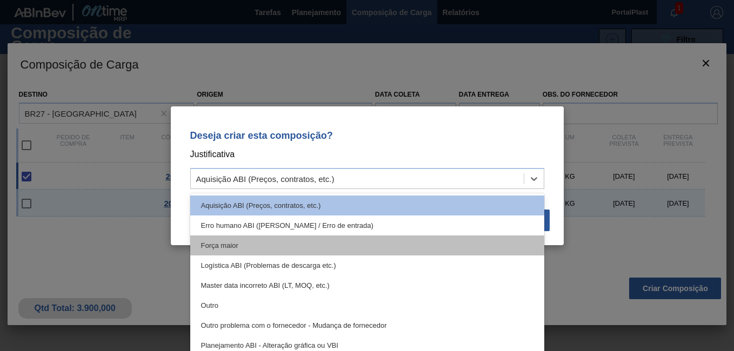
click at [276, 249] on div "Força maior" at bounding box center [367, 246] width 354 height 20
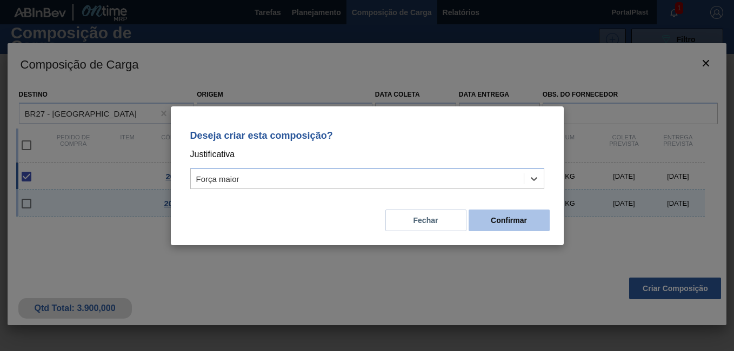
click at [531, 224] on button "Confirmar" at bounding box center [509, 221] width 81 height 22
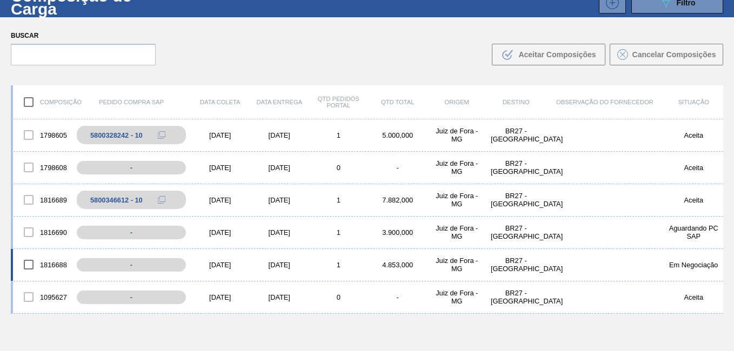
scroll to position [78, 0]
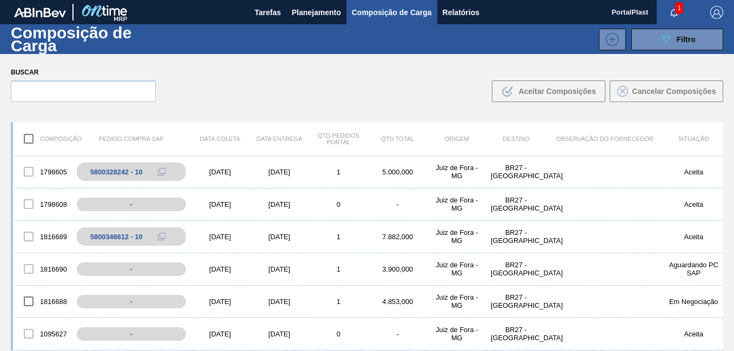
click at [676, 6] on span "1" at bounding box center [679, 8] width 8 height 12
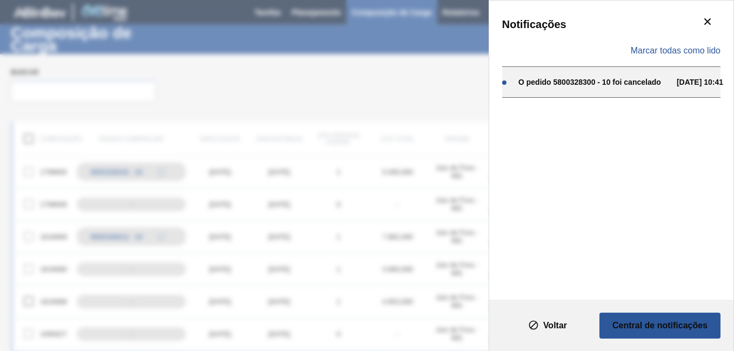
click at [670, 91] on div "O pedido 5800328300 - 10 foi cancelado 12/08 10:41" at bounding box center [611, 81] width 218 height 31
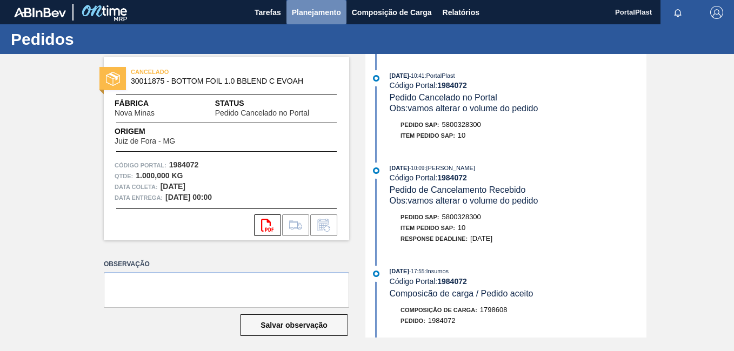
click at [322, 15] on span "Planejamento" at bounding box center [316, 12] width 49 height 13
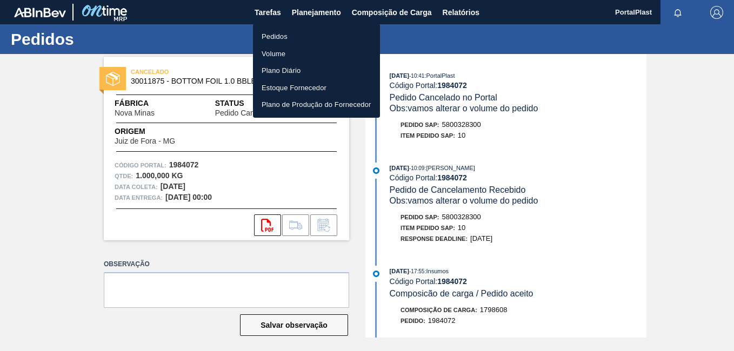
click at [276, 37] on li "Pedidos" at bounding box center [316, 36] width 127 height 17
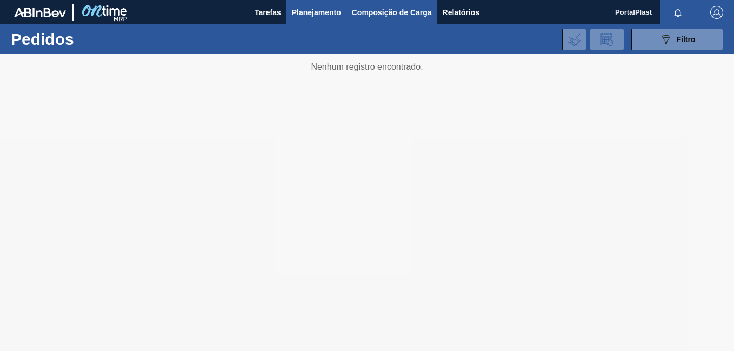
click at [376, 12] on span "Composição de Carga" at bounding box center [392, 12] width 80 height 13
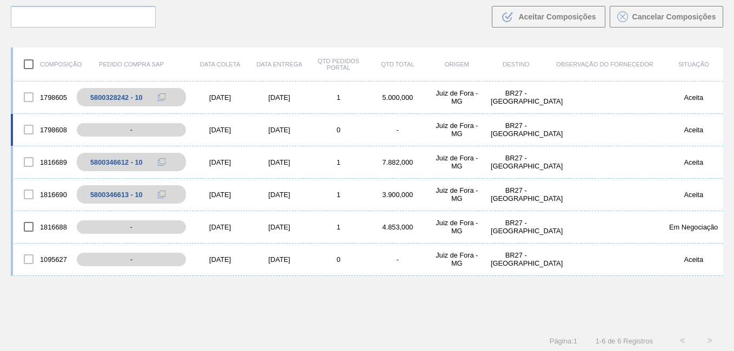
scroll to position [78, 0]
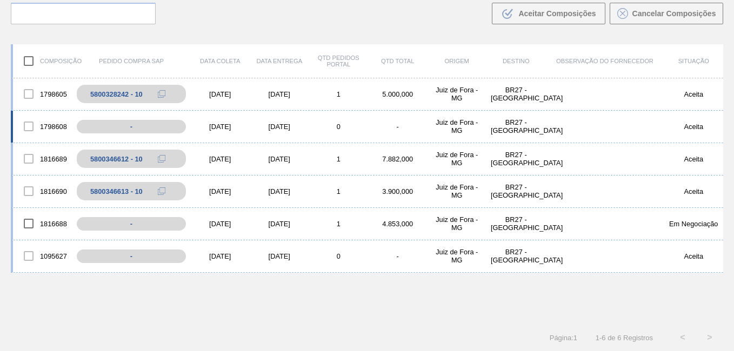
click at [61, 128] on div "1798608" at bounding box center [42, 126] width 59 height 23
drag, startPoint x: 61, startPoint y: 128, endPoint x: 236, endPoint y: 48, distance: 192.6
click at [221, 54] on div "Composição Pedido Compra SAP Data coleta Data entrega Qtd Pedidos Portal Qtd To…" at bounding box center [367, 61] width 712 height 34
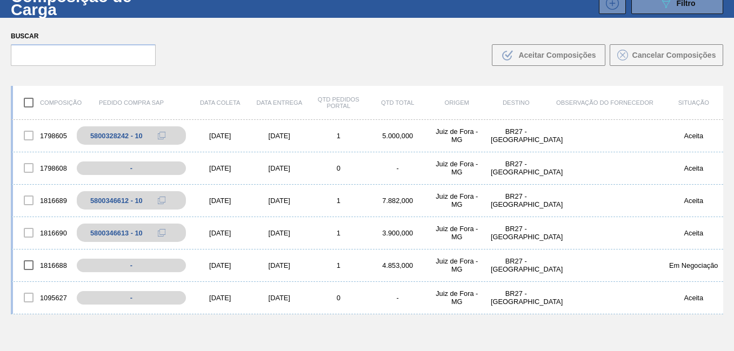
scroll to position [0, 0]
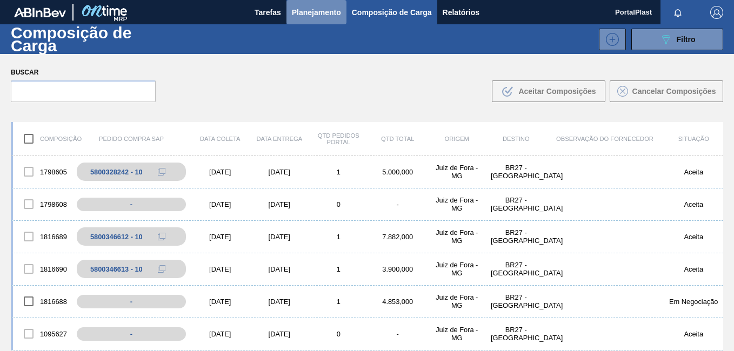
click at [337, 6] on span "Planejamento" at bounding box center [316, 12] width 49 height 13
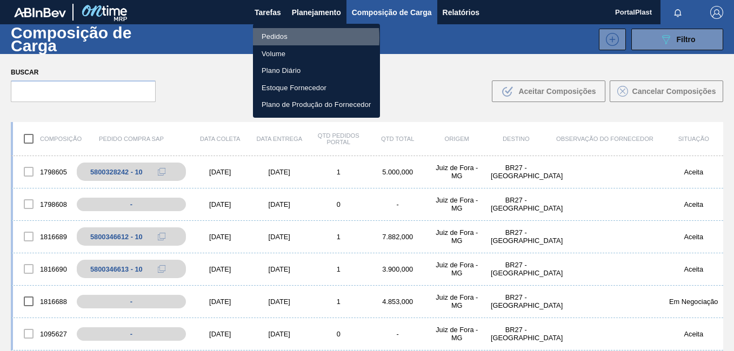
click at [271, 38] on li "Pedidos" at bounding box center [316, 36] width 127 height 17
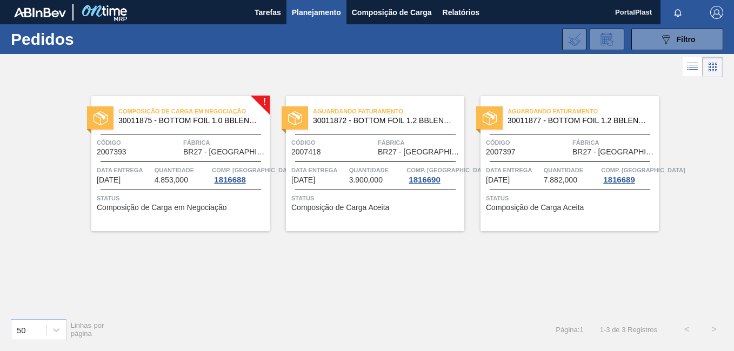
click at [179, 206] on span "Composição de Carga em Negociação" at bounding box center [162, 208] width 130 height 8
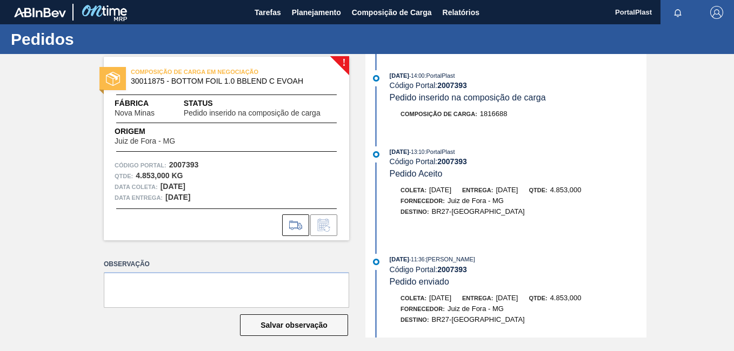
click at [344, 64] on div "COMPOSIÇÃO DE CARGA EM NEGOCIAÇÃO 30011875 - BOTTOM FOIL 1.0 BBLEND C EVOAH Fáb…" at bounding box center [226, 149] width 245 height 184
click at [295, 226] on icon at bounding box center [295, 225] width 17 height 13
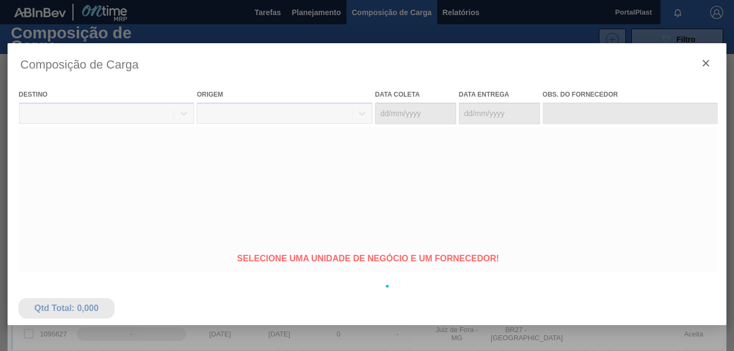
type coleta "[DATE]"
type entrega "[DATE]"
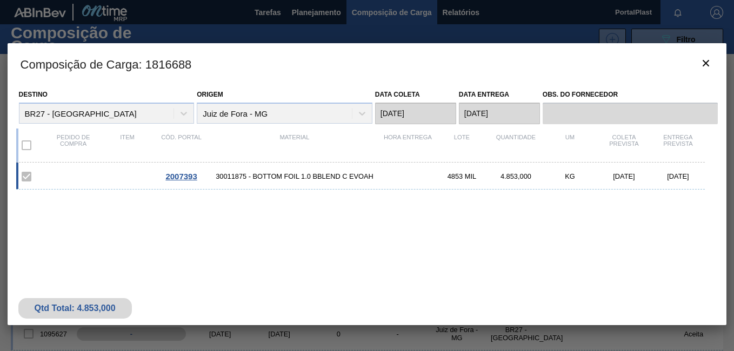
click at [188, 178] on span "2007393" at bounding box center [180, 176] width 31 height 9
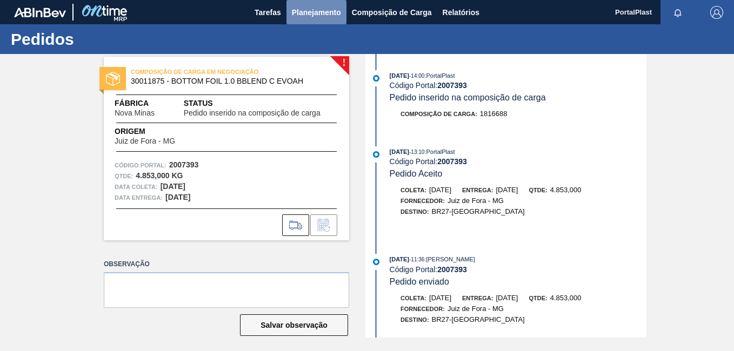
click at [315, 16] on span "Planejamento" at bounding box center [316, 12] width 49 height 13
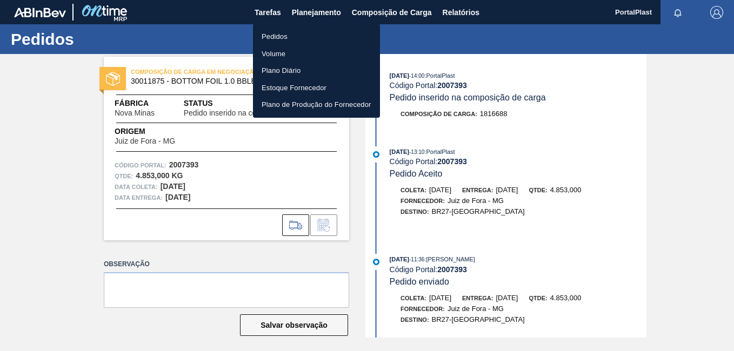
click at [287, 34] on li "Pedidos" at bounding box center [316, 36] width 127 height 17
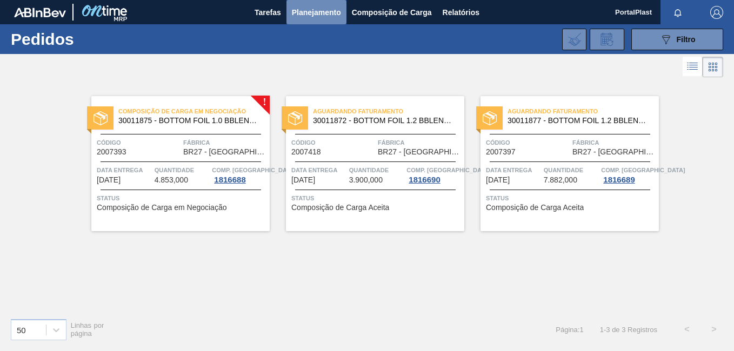
click at [309, 13] on span "Planejamento" at bounding box center [316, 12] width 49 height 13
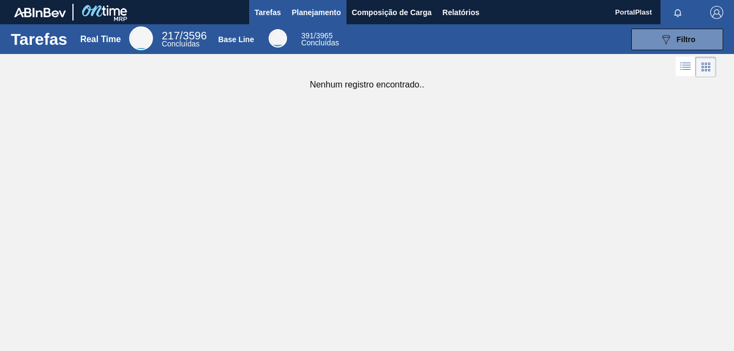
click at [330, 14] on span "Planejamento" at bounding box center [316, 12] width 49 height 13
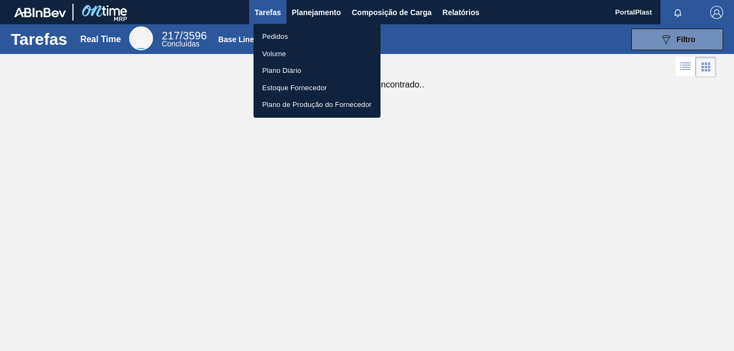
click at [276, 33] on li "Pedidos" at bounding box center [317, 36] width 127 height 17
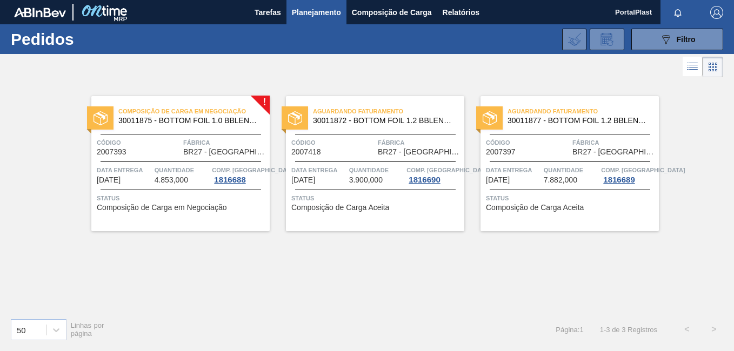
click at [264, 102] on div "Composição de Carga em Negociação 30011875 - BOTTOM FOIL 1.0 BBLEND C EVOAH Cód…" at bounding box center [180, 163] width 178 height 135
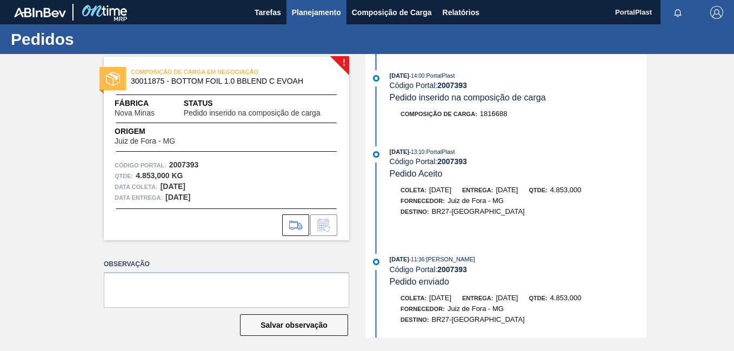
click at [335, 9] on span "Planejamento" at bounding box center [316, 12] width 49 height 13
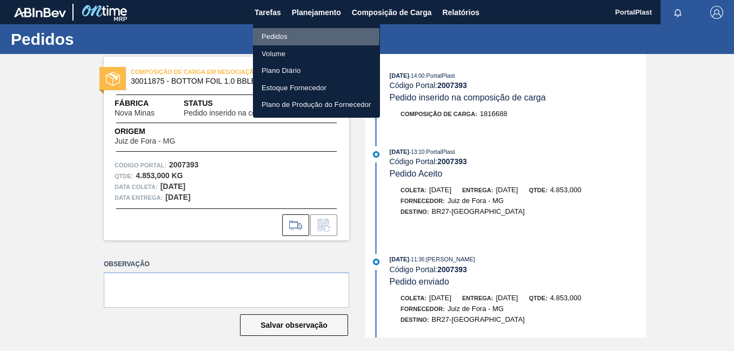
click at [278, 35] on li "Pedidos" at bounding box center [316, 36] width 127 height 17
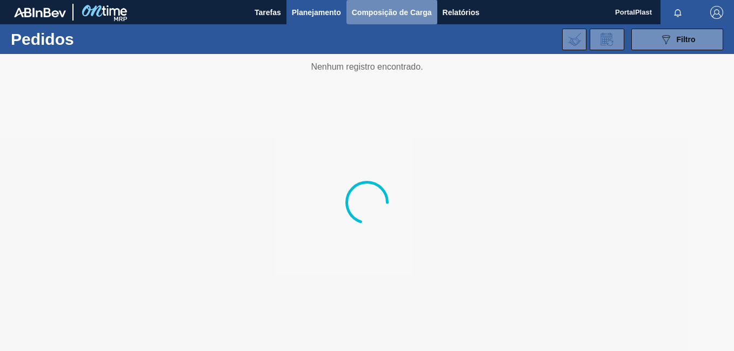
click at [369, 5] on button "Composição de Carga" at bounding box center [392, 12] width 91 height 24
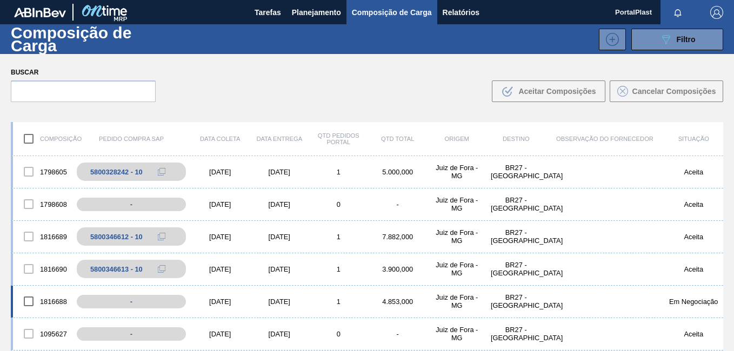
click at [52, 299] on div "1816688" at bounding box center [42, 301] width 59 height 23
click at [45, 301] on div "1816688" at bounding box center [42, 301] width 59 height 23
click at [121, 169] on div "5800328242 - 10" at bounding box center [123, 172] width 52 height 8
click at [175, 170] on icon at bounding box center [172, 172] width 8 height 8
click at [171, 172] on icon at bounding box center [172, 172] width 8 height 8
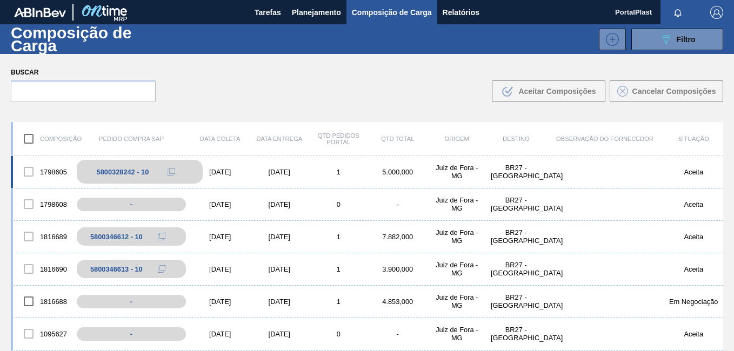
click at [129, 172] on div "5800328242 - 10" at bounding box center [123, 172] width 52 height 8
click at [124, 172] on div "5800328242 - 10" at bounding box center [123, 172] width 52 height 8
click at [45, 171] on div "1798605" at bounding box center [42, 172] width 59 height 23
drag, startPoint x: 45, startPoint y: 171, endPoint x: 30, endPoint y: 171, distance: 15.1
click at [30, 171] on div at bounding box center [28, 172] width 23 height 23
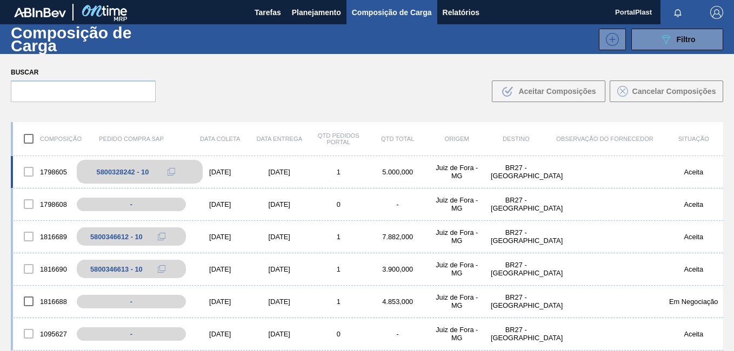
click at [124, 174] on div "5800328242 - 10" at bounding box center [123, 172] width 52 height 8
click at [176, 170] on button at bounding box center [172, 171] width 22 height 13
click at [171, 170] on icon at bounding box center [172, 172] width 8 height 8
click at [237, 180] on div "1798605 5800328242 - 10 [DATE] [DATE] 1 5.000,000 Juiz de Fora - MG BR27 - [GEO…" at bounding box center [367, 172] width 712 height 32
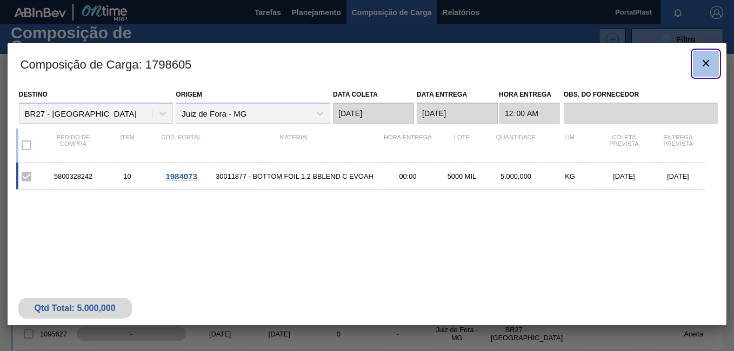
click at [704, 61] on icon "botão de ícone" at bounding box center [706, 63] width 6 height 6
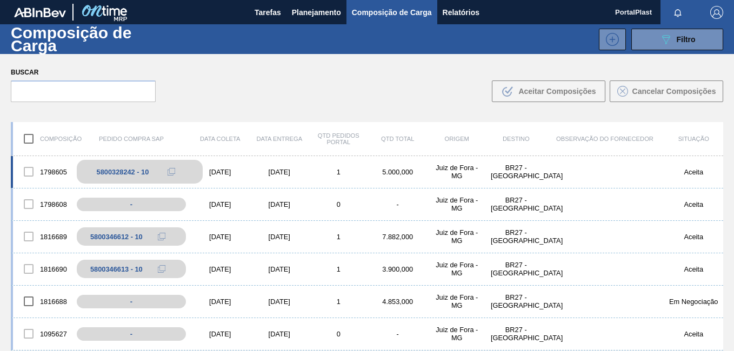
click at [131, 171] on div "5800328242 - 10" at bounding box center [123, 172] width 52 height 8
click at [130, 171] on div "5800328242 - 10" at bounding box center [123, 172] width 52 height 8
drag, startPoint x: 130, startPoint y: 171, endPoint x: 142, endPoint y: 178, distance: 13.8
click at [142, 178] on div "5800328242 - 10" at bounding box center [140, 172] width 126 height 24
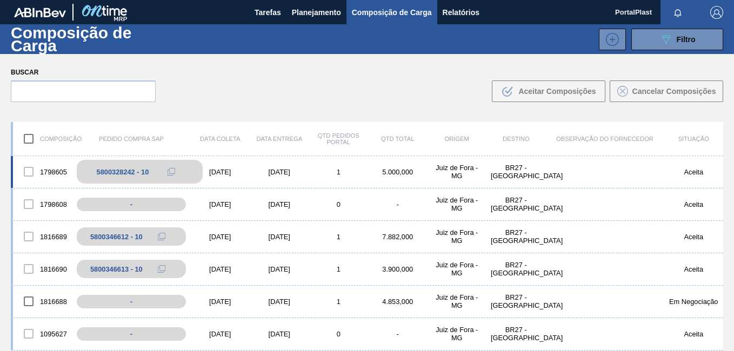
click at [143, 172] on div "5800328242 - 10" at bounding box center [123, 172] width 52 height 8
click at [121, 171] on div "5800328242 - 10" at bounding box center [123, 172] width 52 height 8
drag, startPoint x: 121, startPoint y: 171, endPoint x: 111, endPoint y: 170, distance: 9.8
click at [111, 170] on div "5800328242 - 10" at bounding box center [123, 172] width 52 height 8
click at [162, 165] on button at bounding box center [172, 171] width 22 height 13
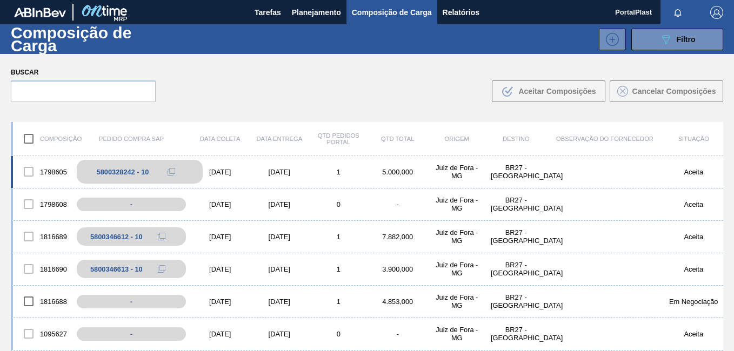
click at [169, 171] on icon at bounding box center [172, 172] width 8 height 8
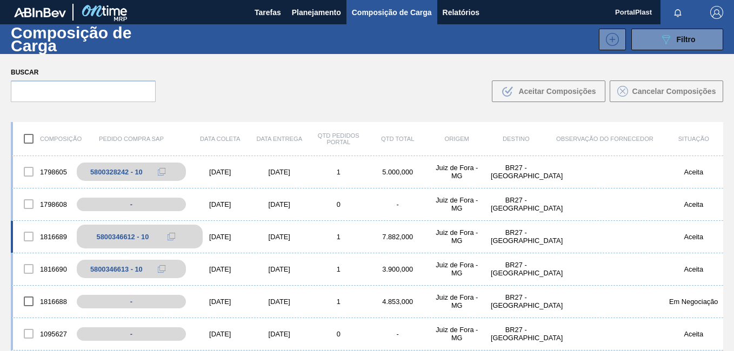
drag, startPoint x: 157, startPoint y: 239, endPoint x: 143, endPoint y: 234, distance: 14.6
click at [156, 238] on div "5800346612 - 10" at bounding box center [140, 237] width 126 height 24
click at [136, 233] on div "5800346612 - 10" at bounding box center [123, 237] width 52 height 8
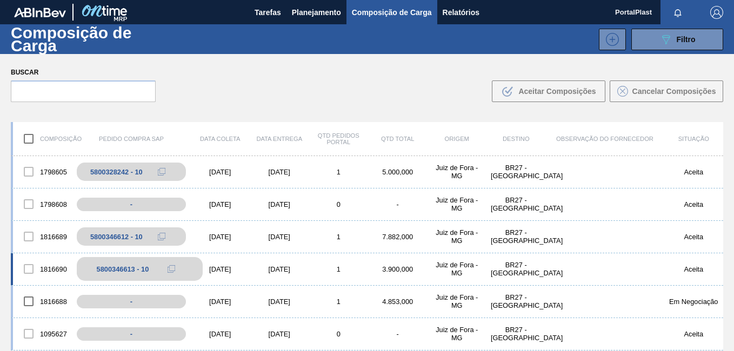
click at [134, 266] on div "5800346613 - 10" at bounding box center [123, 269] width 52 height 8
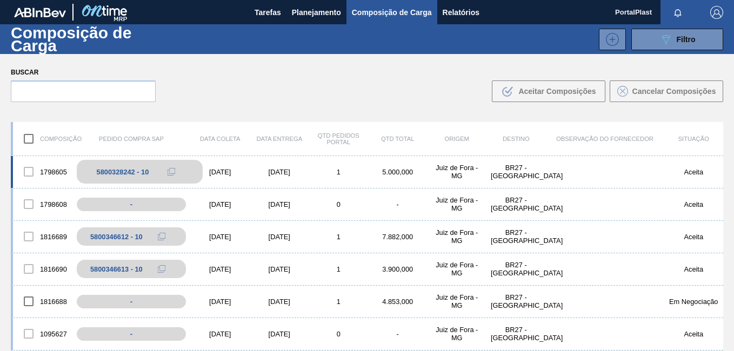
click at [126, 173] on div "5800328242 - 10" at bounding box center [123, 172] width 52 height 8
click at [63, 165] on div "1798605" at bounding box center [42, 172] width 59 height 23
click at [58, 168] on div "1798605" at bounding box center [42, 172] width 59 height 23
click at [279, 15] on span "Tarefas" at bounding box center [268, 12] width 26 height 13
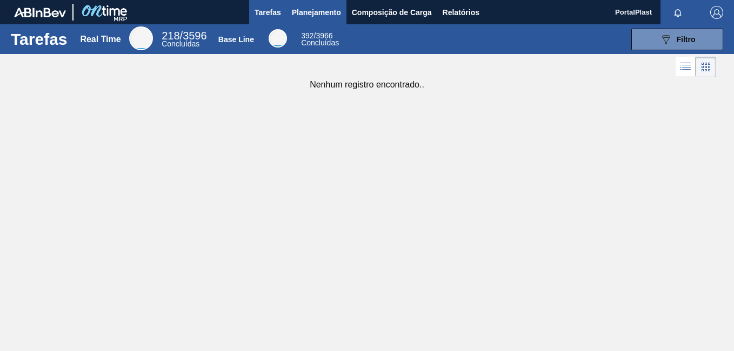
click at [309, 18] on span "Planejamento" at bounding box center [316, 12] width 49 height 13
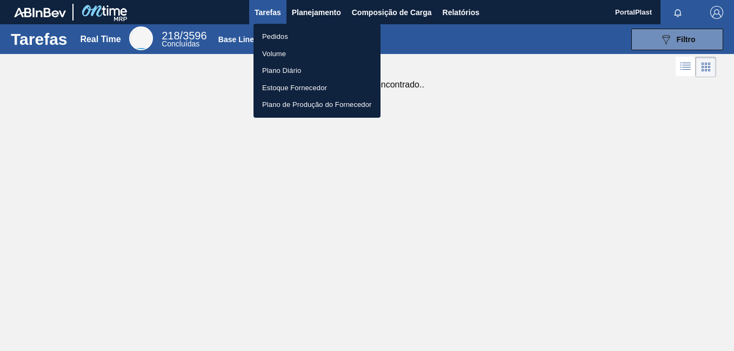
drag, startPoint x: 364, startPoint y: 4, endPoint x: 370, endPoint y: 8, distance: 7.3
click at [368, 6] on div at bounding box center [367, 175] width 734 height 351
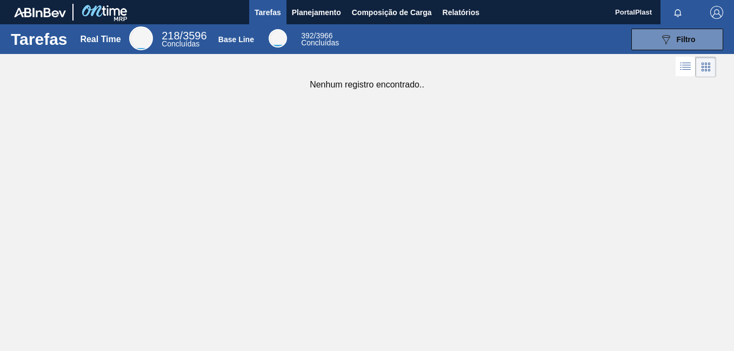
click at [375, 10] on div "Pedidos Volume Plano Diário Estoque Fornecedor Plano de Produção do Fornecedor" at bounding box center [367, 175] width 734 height 351
click at [442, 10] on button "Relatórios" at bounding box center [461, 12] width 48 height 24
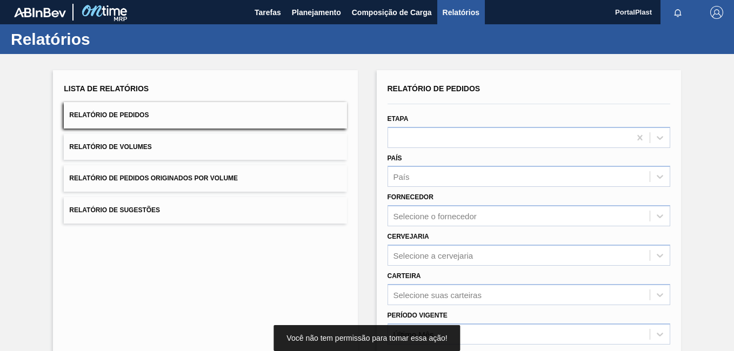
click at [227, 119] on button "Relatório de Pedidos" at bounding box center [205, 115] width 283 height 26
